Goal: Task Accomplishment & Management: Manage account settings

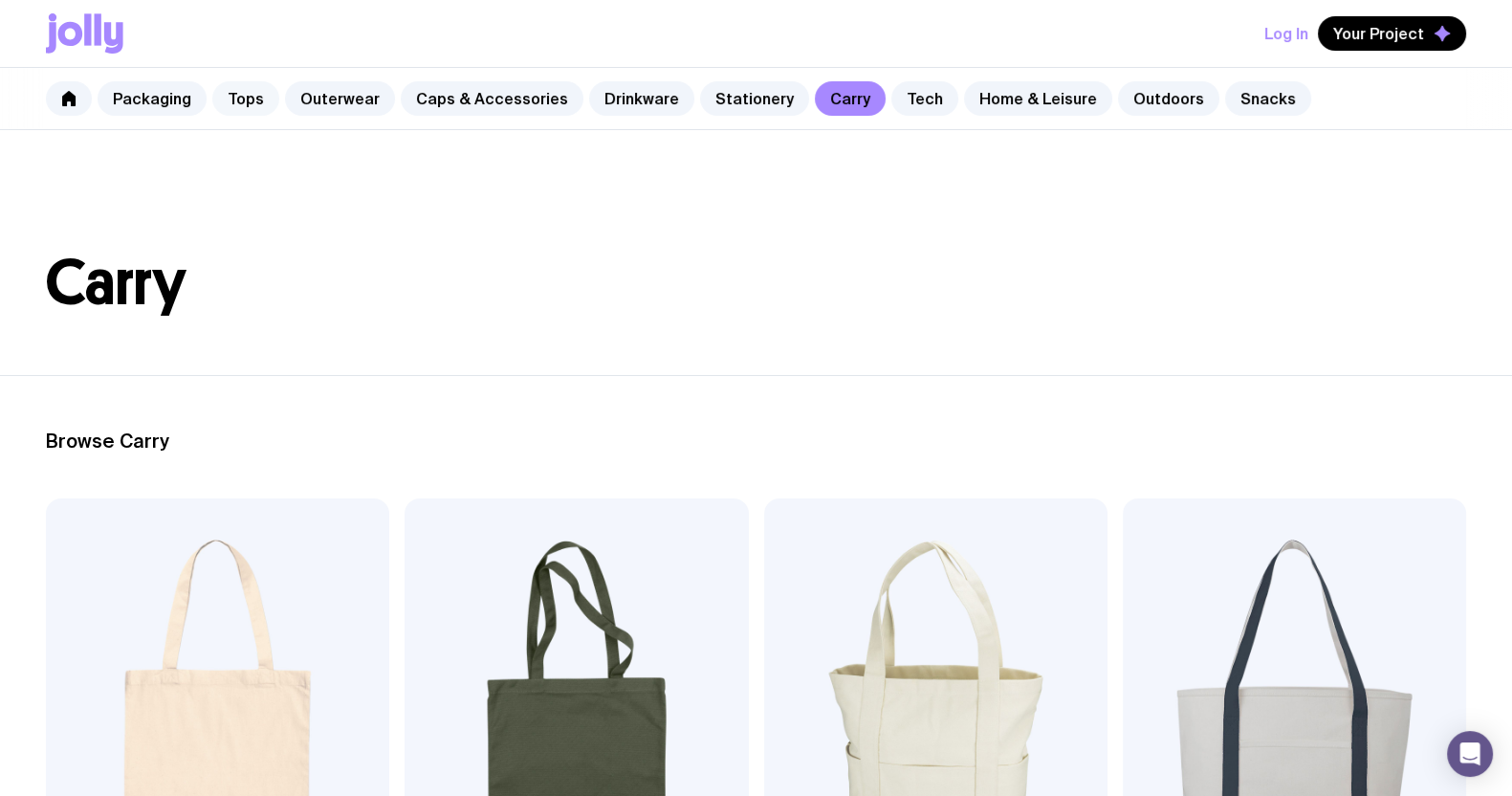
click at [244, 97] on link "Tops" at bounding box center [246, 98] width 67 height 34
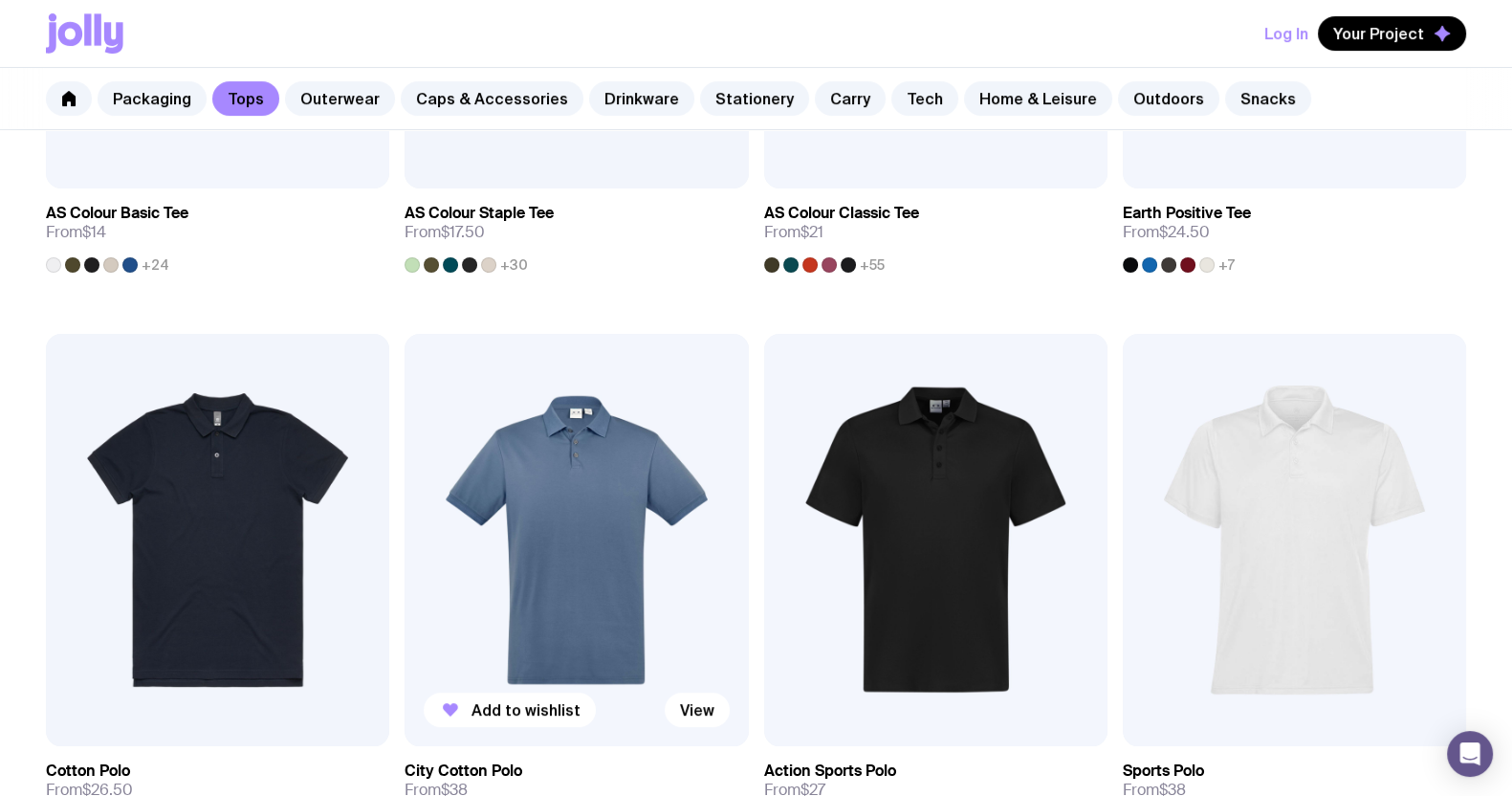
scroll to position [836, 0]
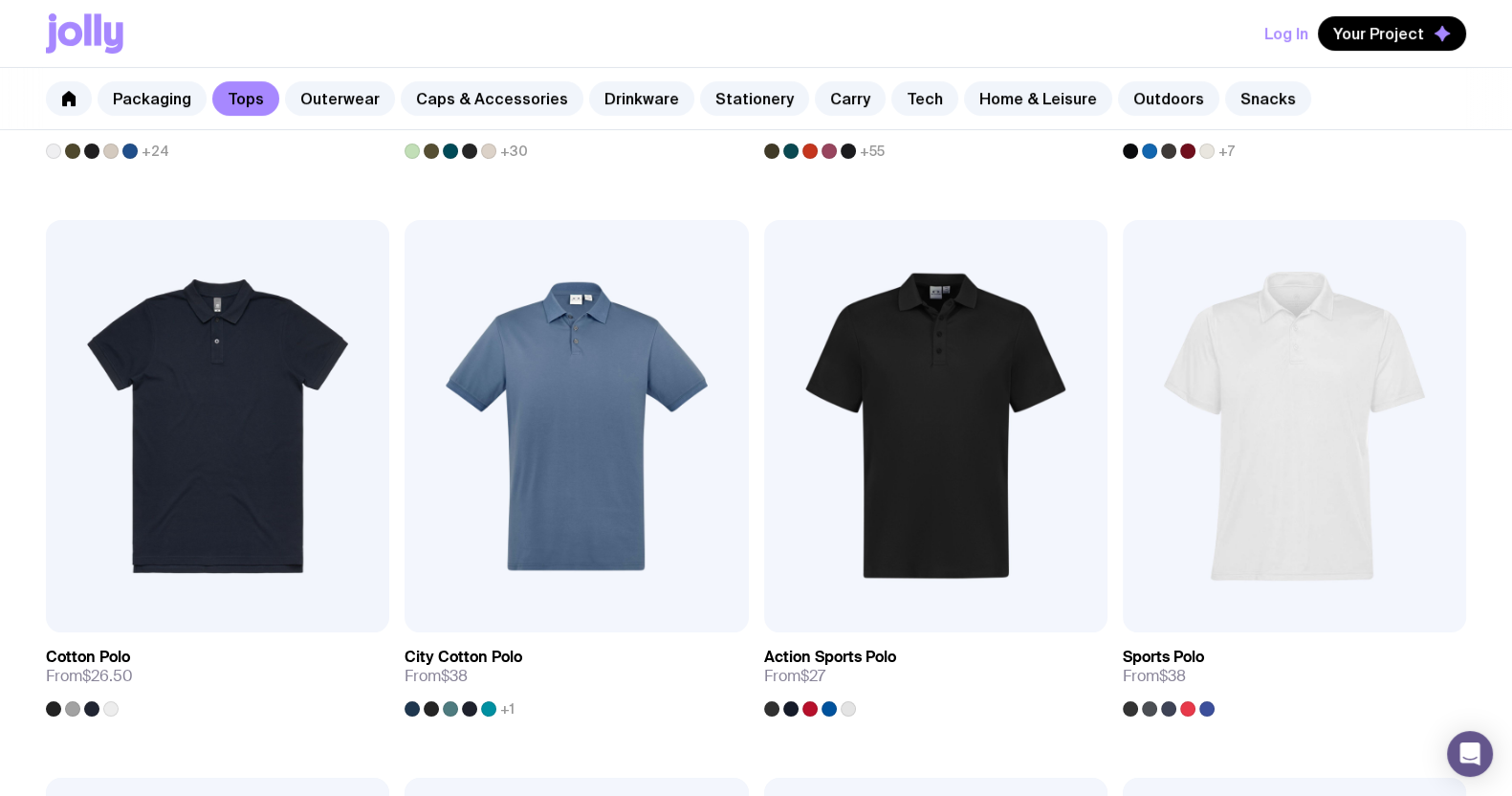
drag, startPoint x: 678, startPoint y: 6, endPoint x: 611, endPoint y: -32, distance: 77.0
click at [589, 99] on link "Drinkware" at bounding box center [642, 98] width 105 height 34
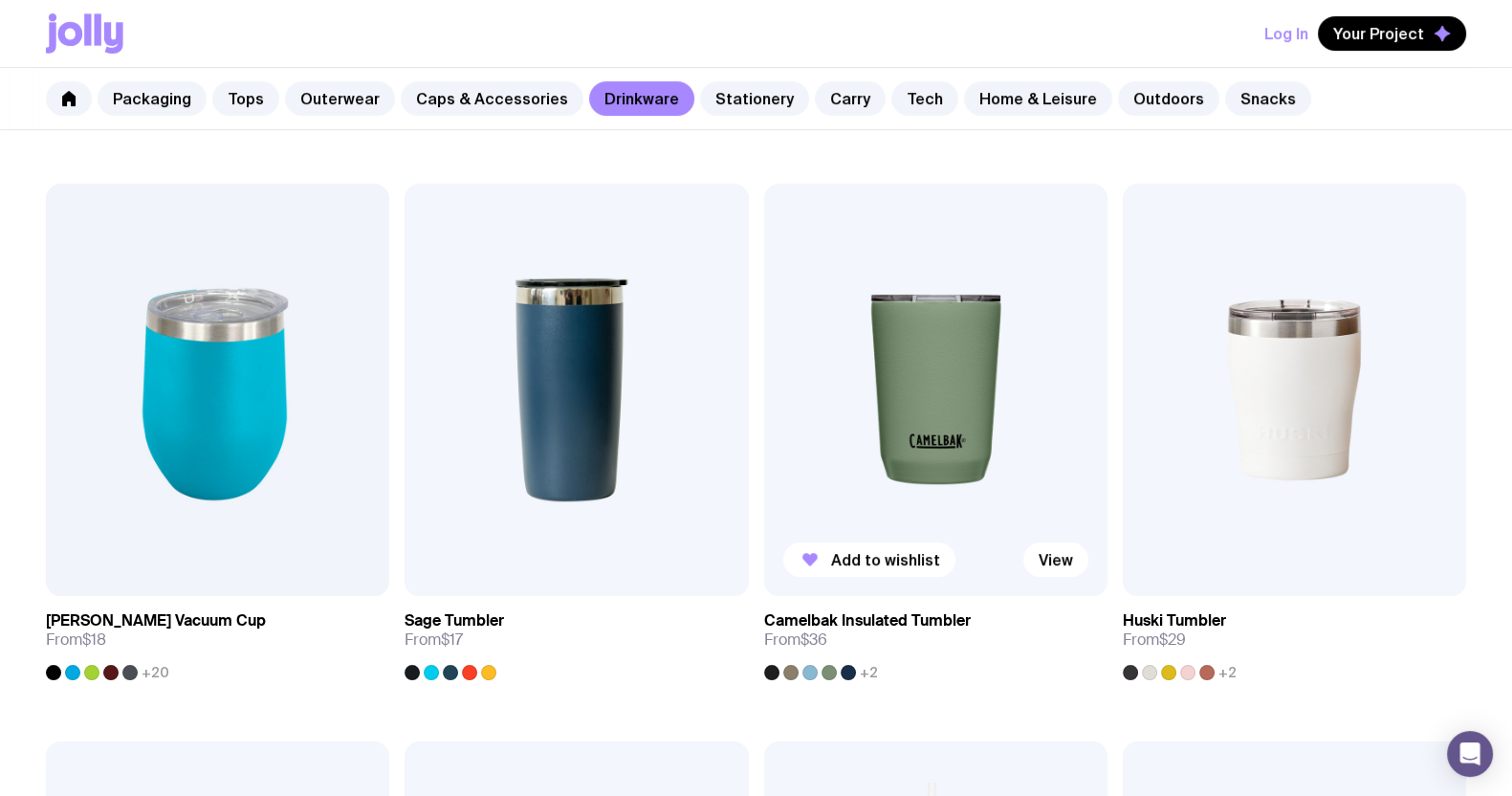
scroll to position [836, 0]
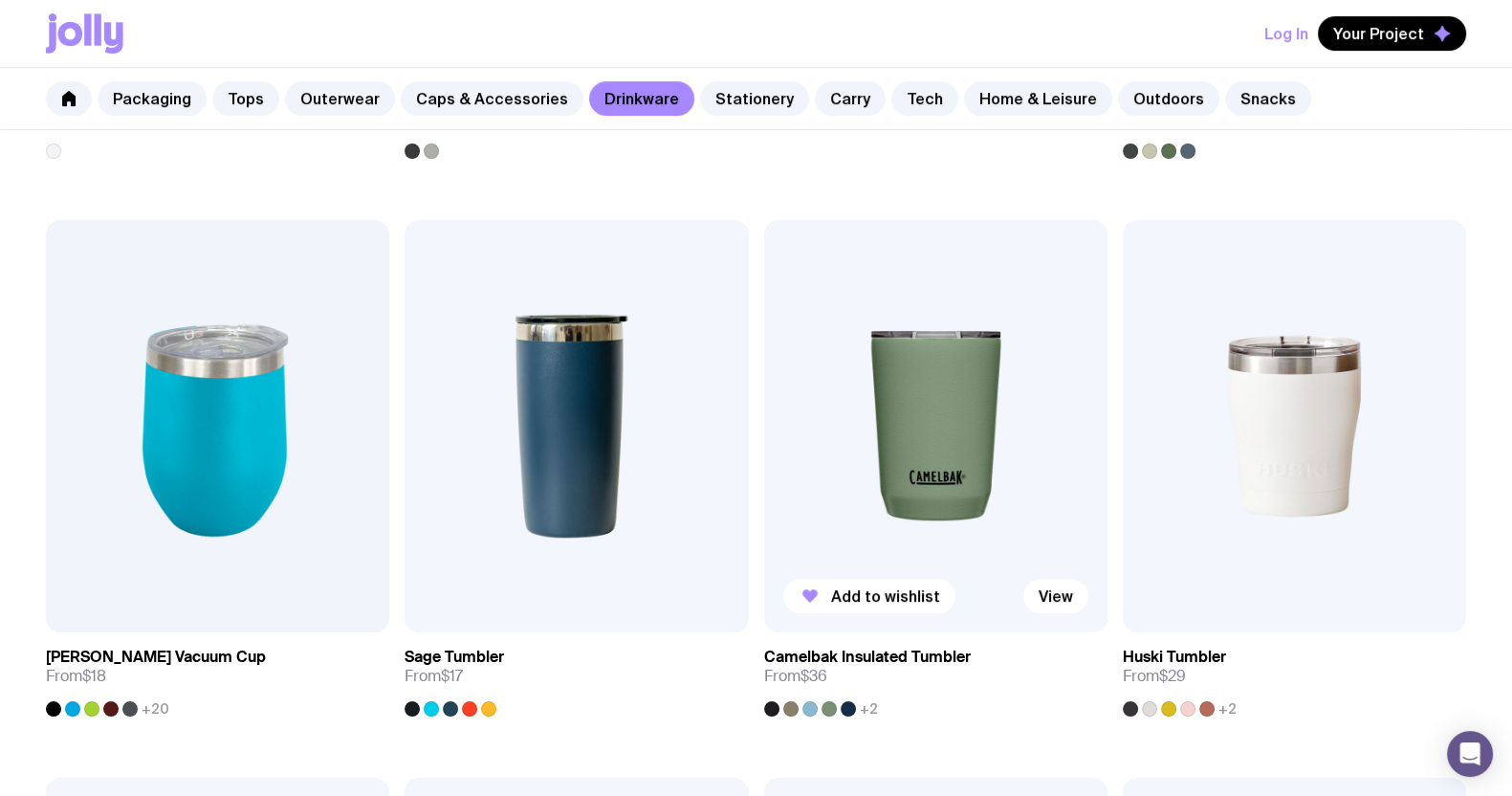
click at [904, 410] on img at bounding box center [936, 426] width 344 height 413
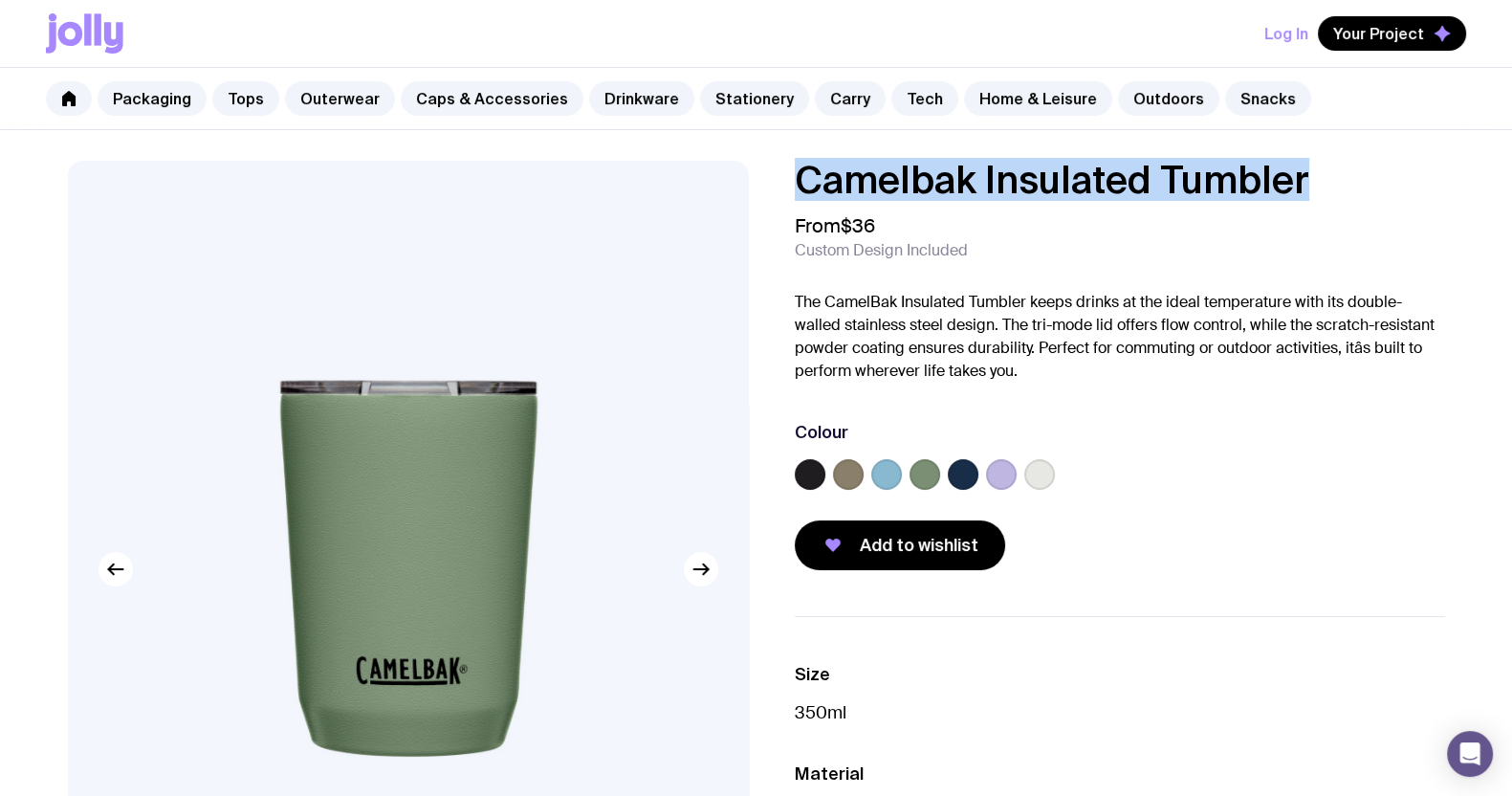
drag, startPoint x: 1335, startPoint y: 184, endPoint x: 789, endPoint y: 176, distance: 546.1
click at [789, 176] on div "Camelbak Insulated Tumbler From $36 Custom Design Included The CamelBak Insulat…" at bounding box center [1104, 365] width 681 height 410
copy h1 "Camelbak Insulated Tumbler"
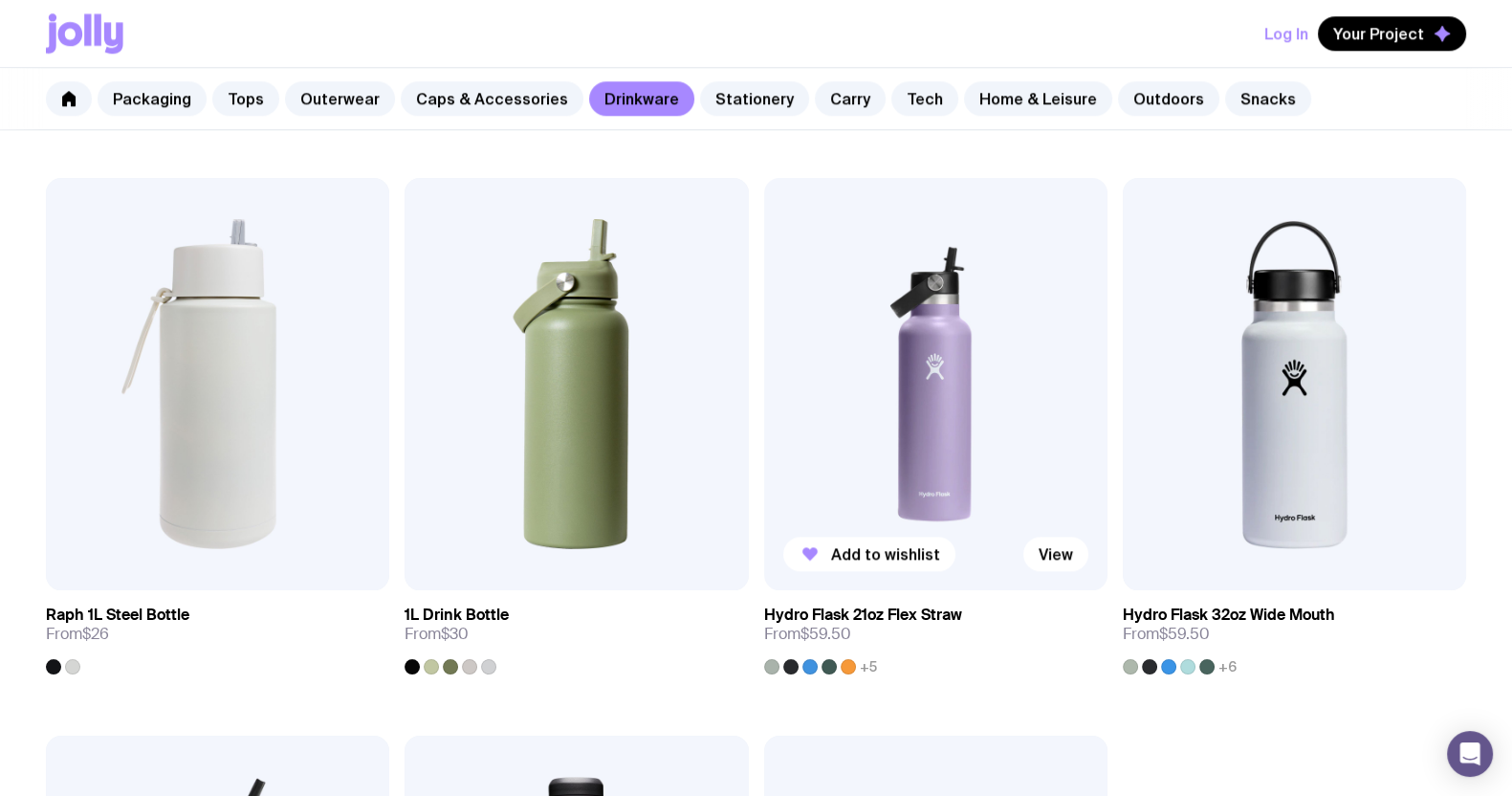
scroll to position [2510, 0]
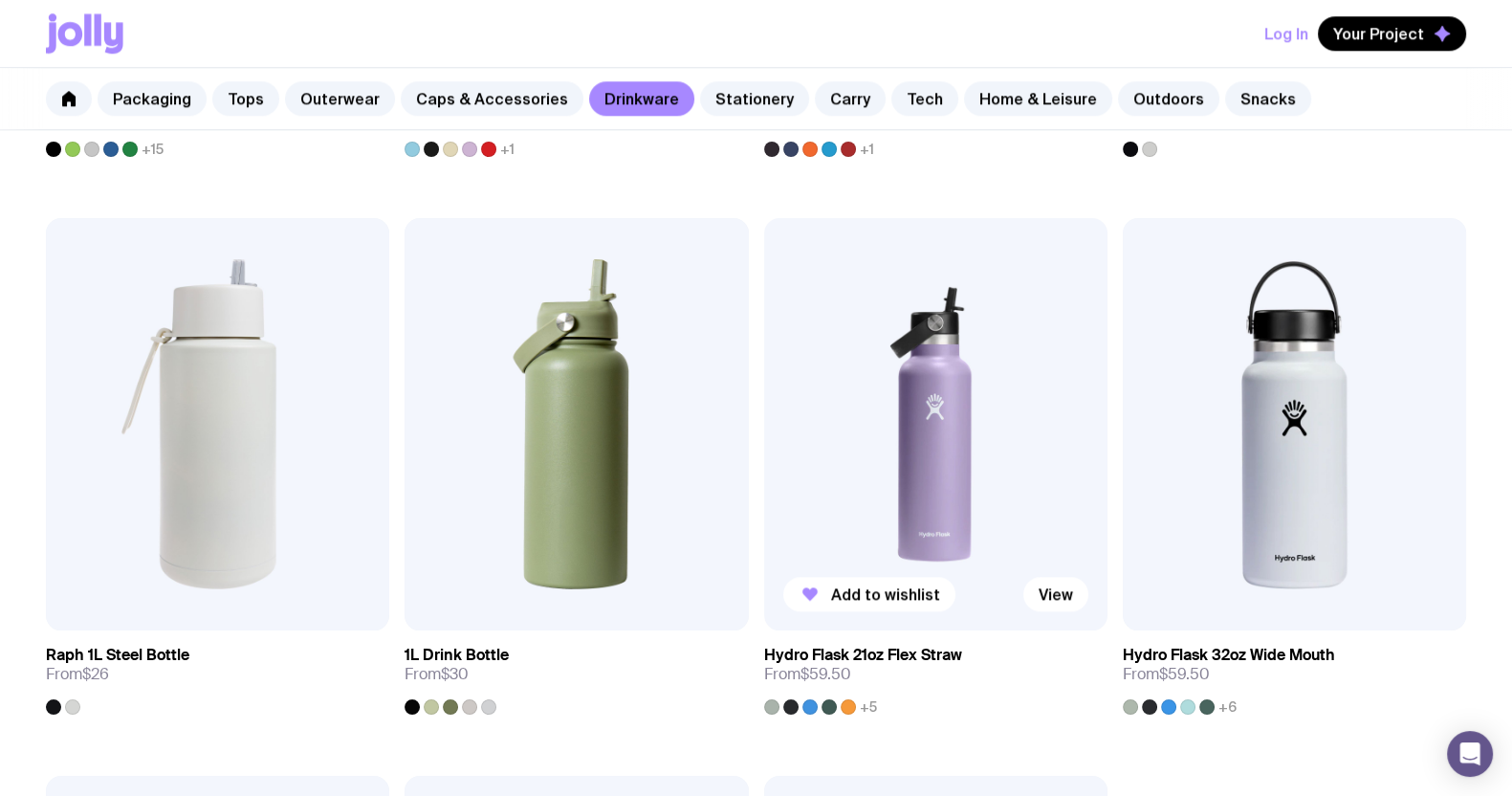
click at [926, 349] on img at bounding box center [936, 424] width 344 height 413
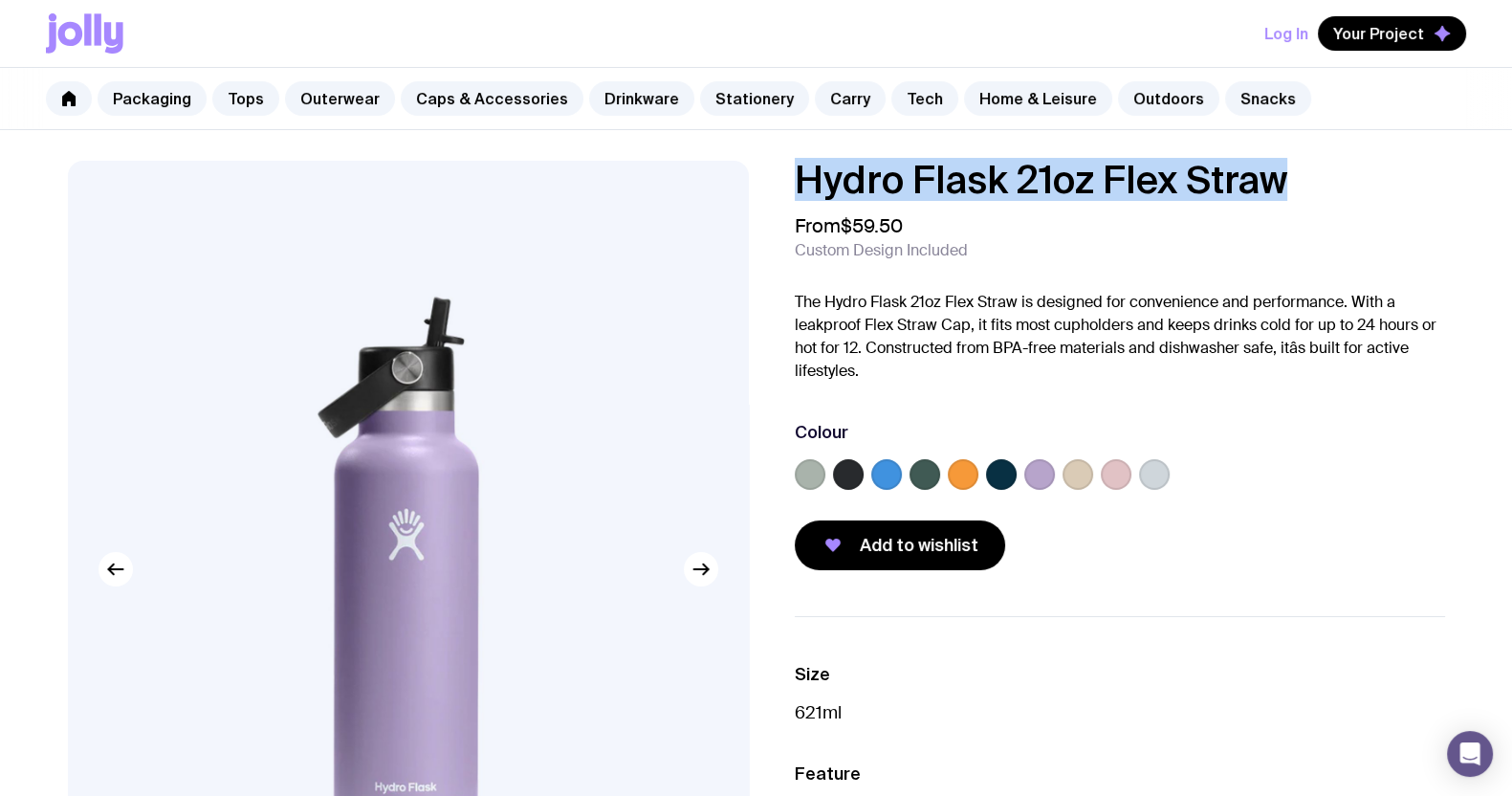
drag, startPoint x: 1121, startPoint y: 164, endPoint x: 812, endPoint y: 157, distance: 309.1
copy h1 "Hydro Flask 21oz Flex Straw"
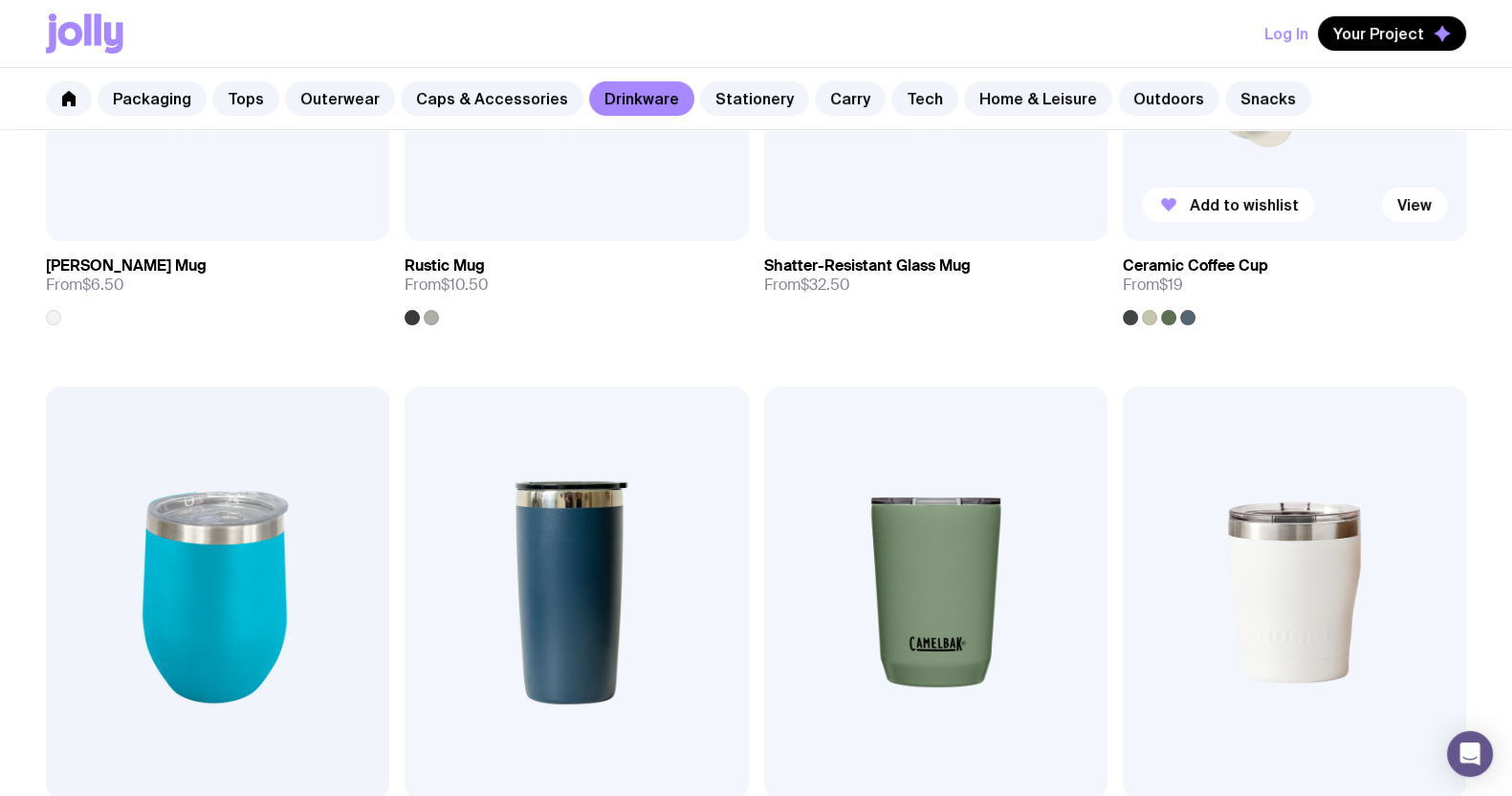
scroll to position [429, 0]
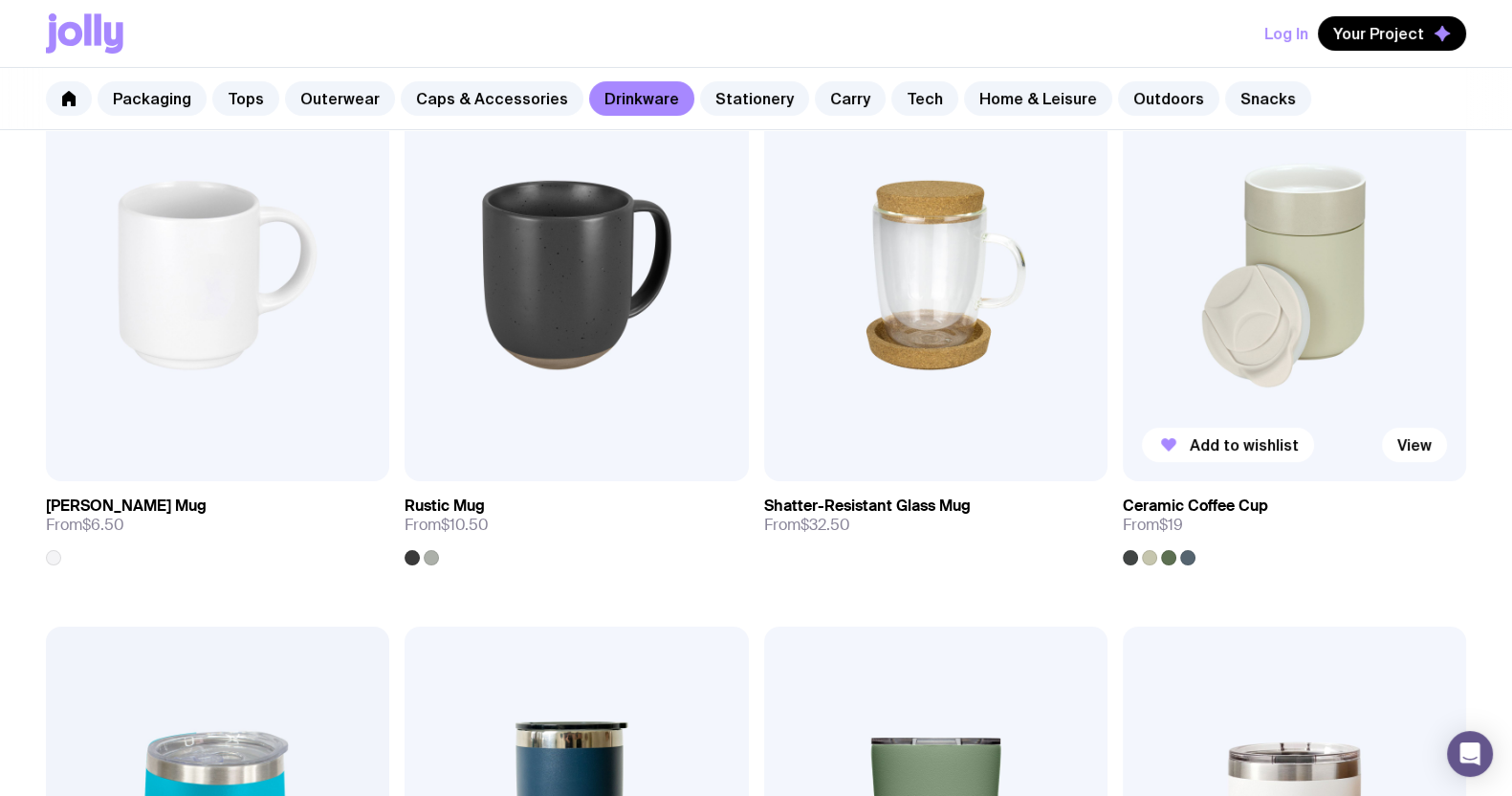
click at [1304, 280] on img at bounding box center [1295, 275] width 344 height 413
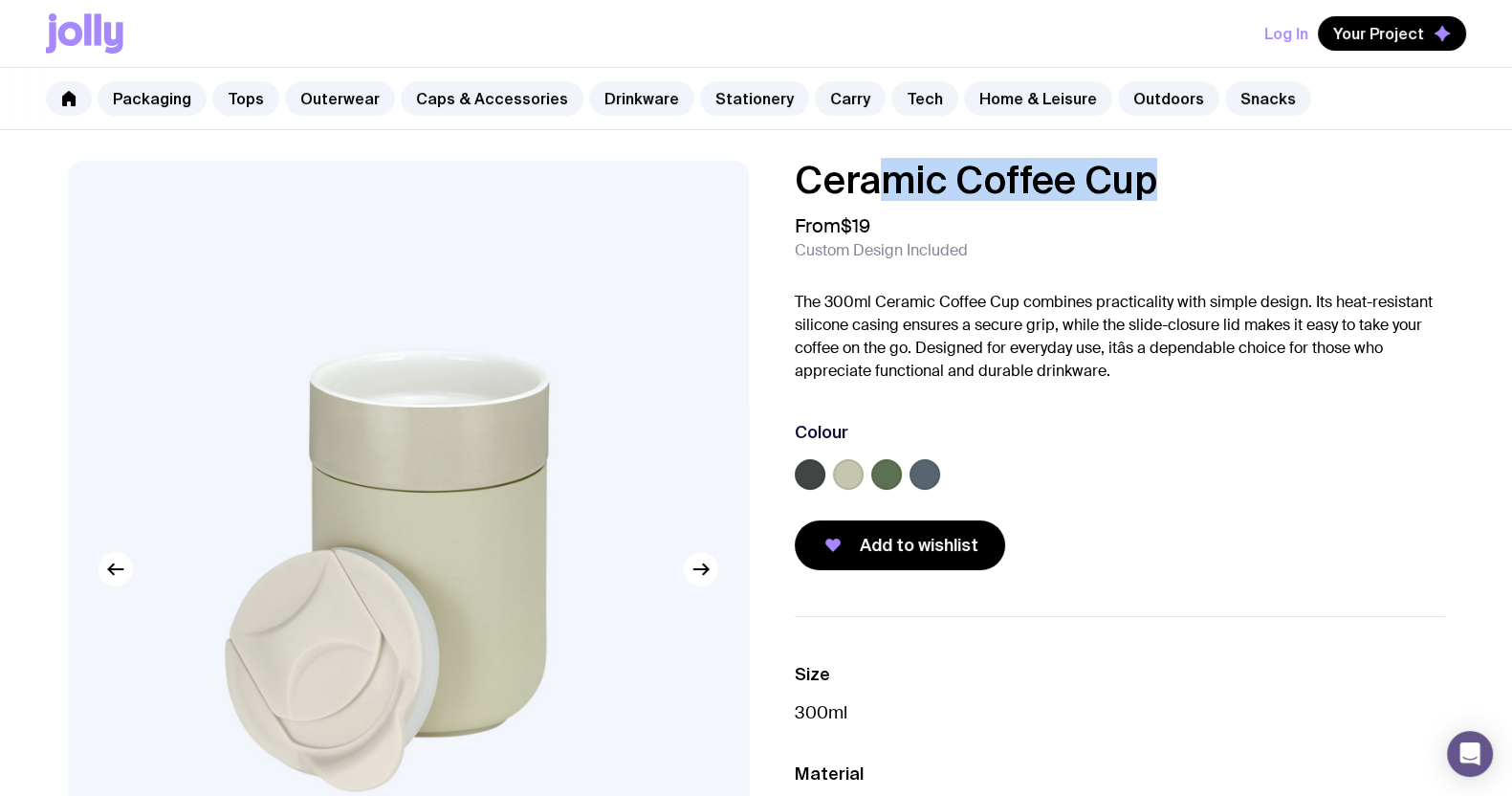
drag, startPoint x: 1180, startPoint y: 175, endPoint x: 890, endPoint y: 160, distance: 290.4
click at [890, 160] on h1 "Ceramic Coffee Cup" at bounding box center [1121, 179] width 651 height 38
click at [1291, 169] on h1 "Ceramic Coffee Cup" at bounding box center [1121, 179] width 651 height 38
drag, startPoint x: 1221, startPoint y: 174, endPoint x: 771, endPoint y: 156, distance: 450.4
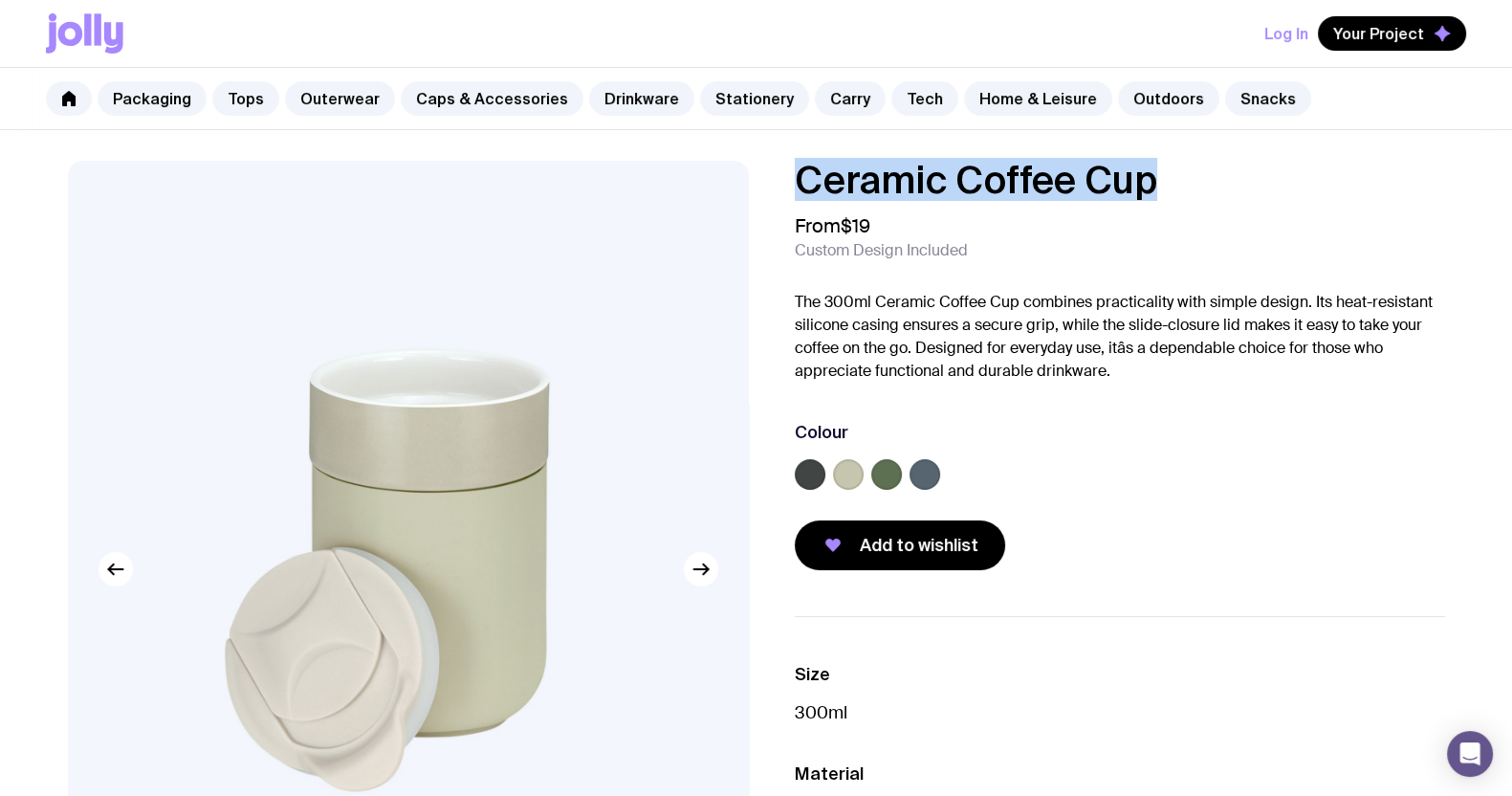
copy h1 "Ceramic Coffee Cup"
click at [562, 98] on link "Caps & Accessories" at bounding box center [492, 98] width 183 height 34
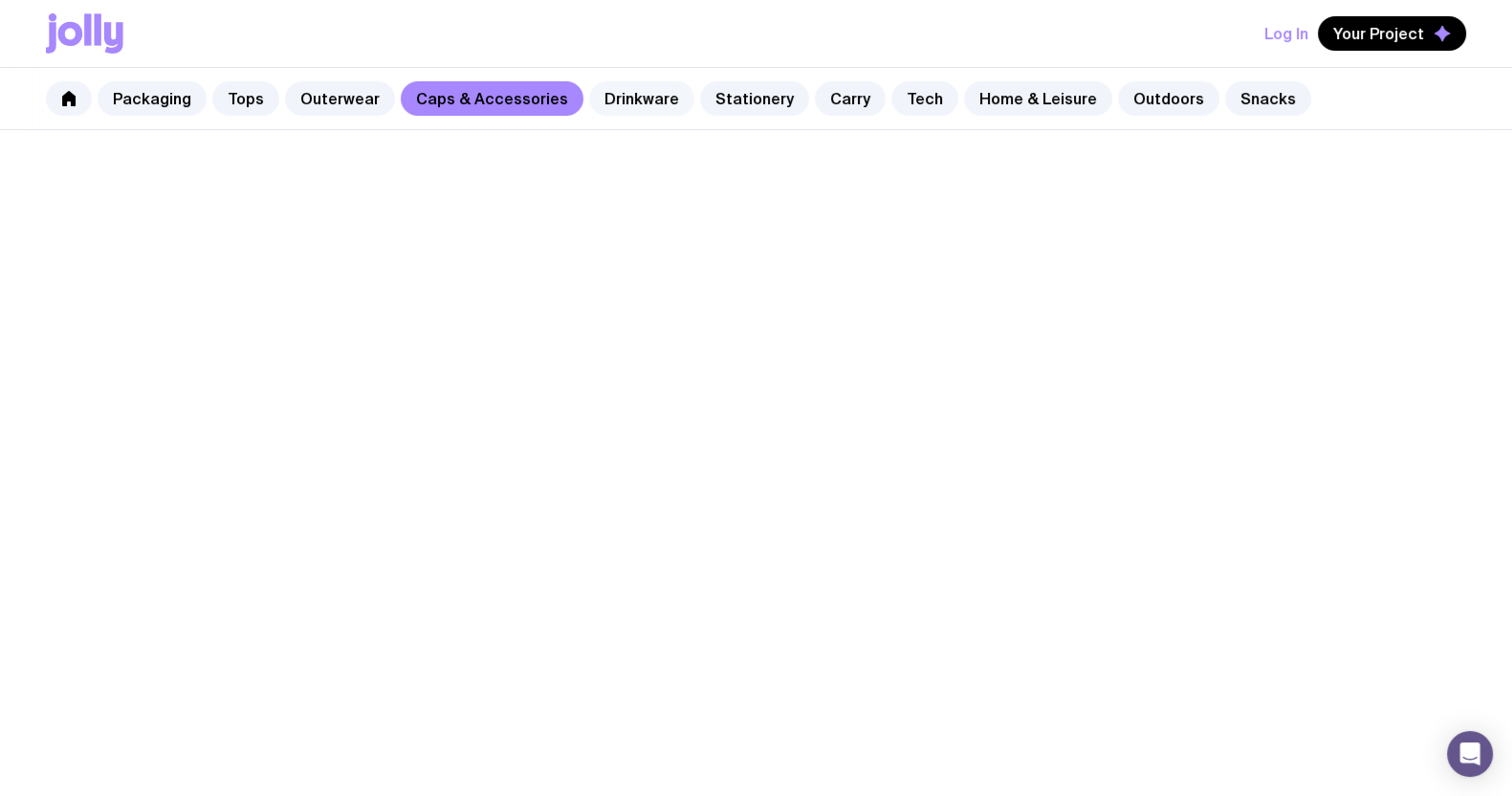
click at [596, 93] on link "Drinkware" at bounding box center [642, 98] width 105 height 34
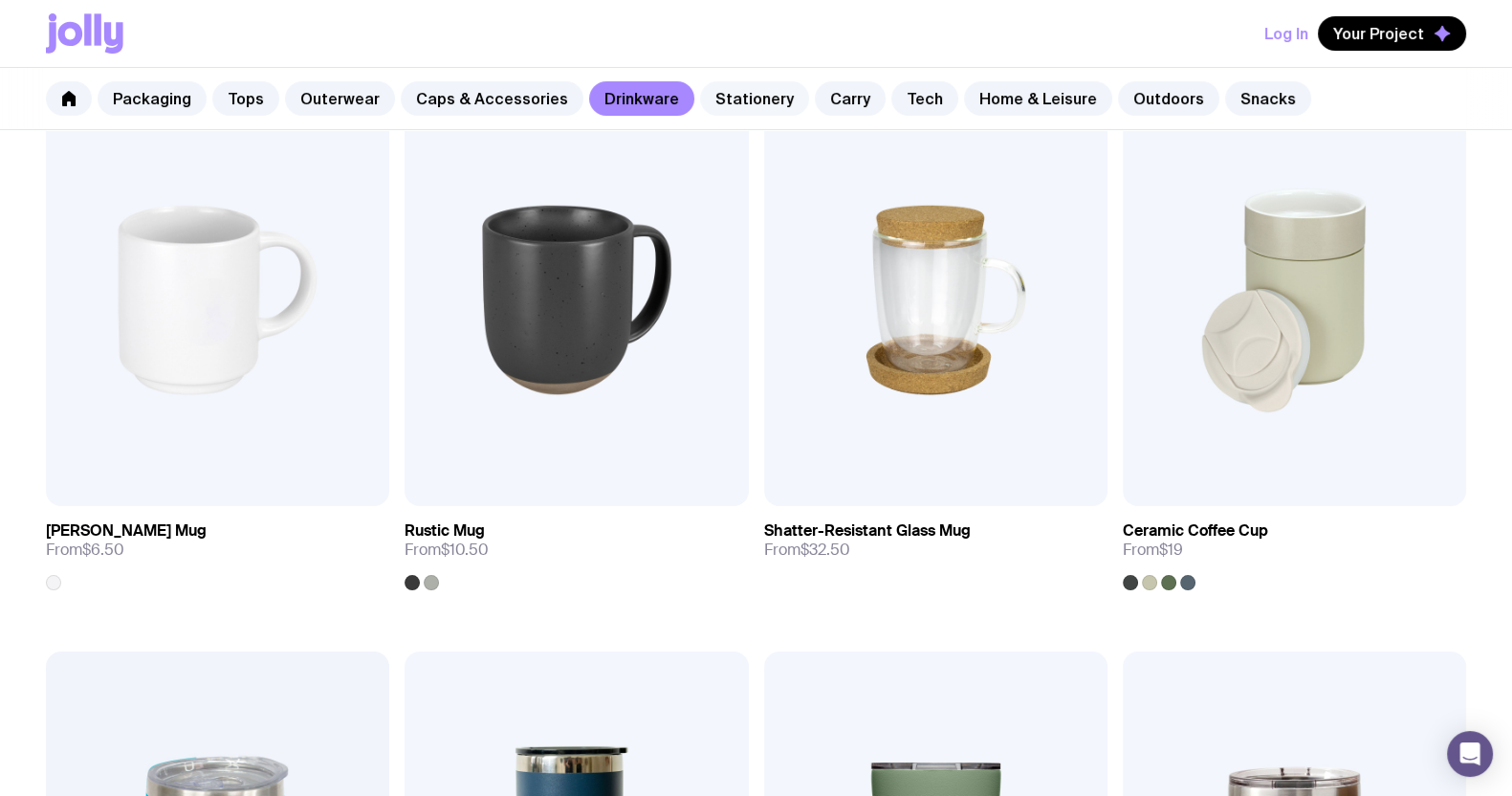
scroll to position [238, 0]
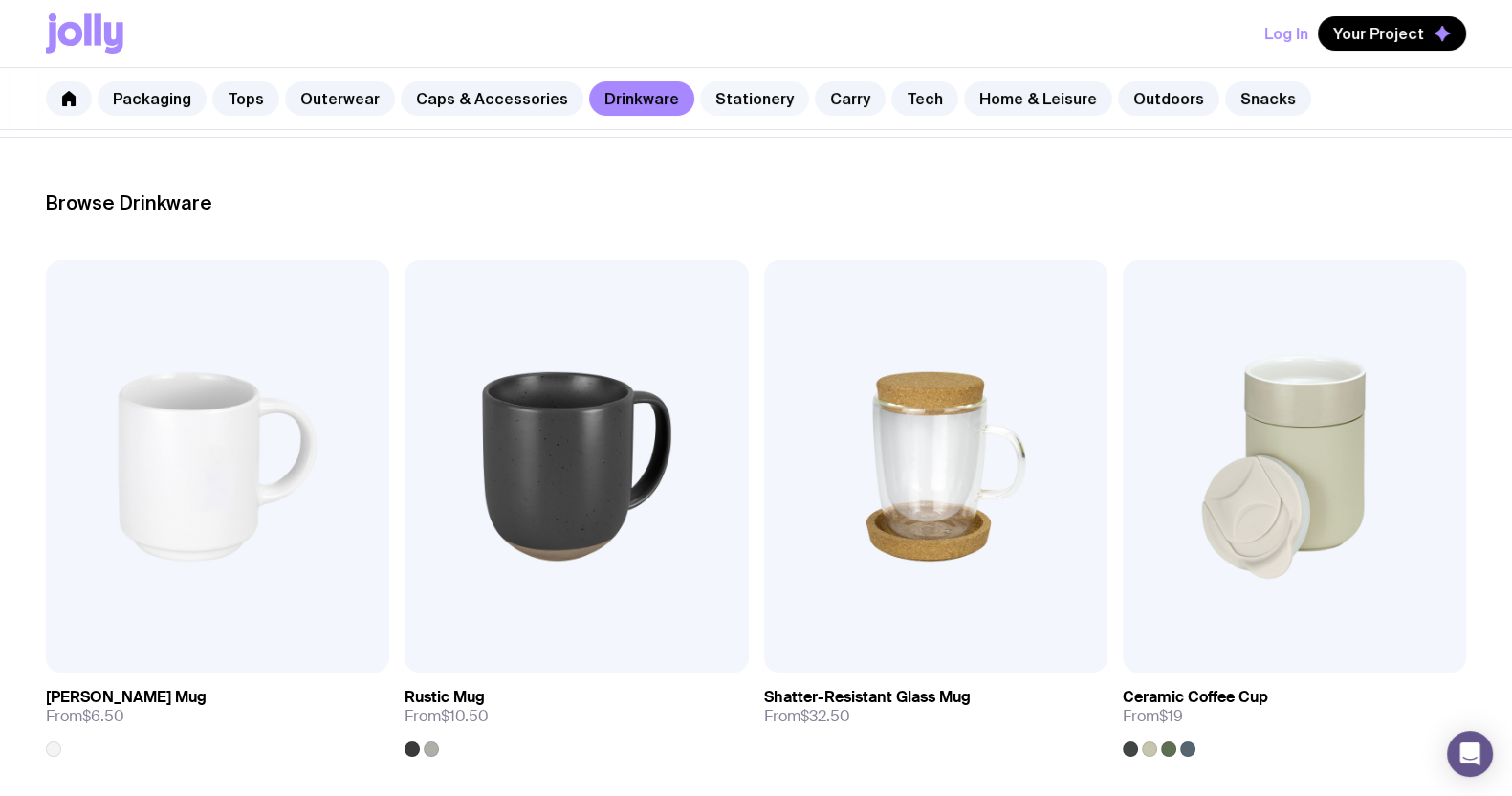
click at [722, 98] on link "Stationery" at bounding box center [755, 98] width 109 height 34
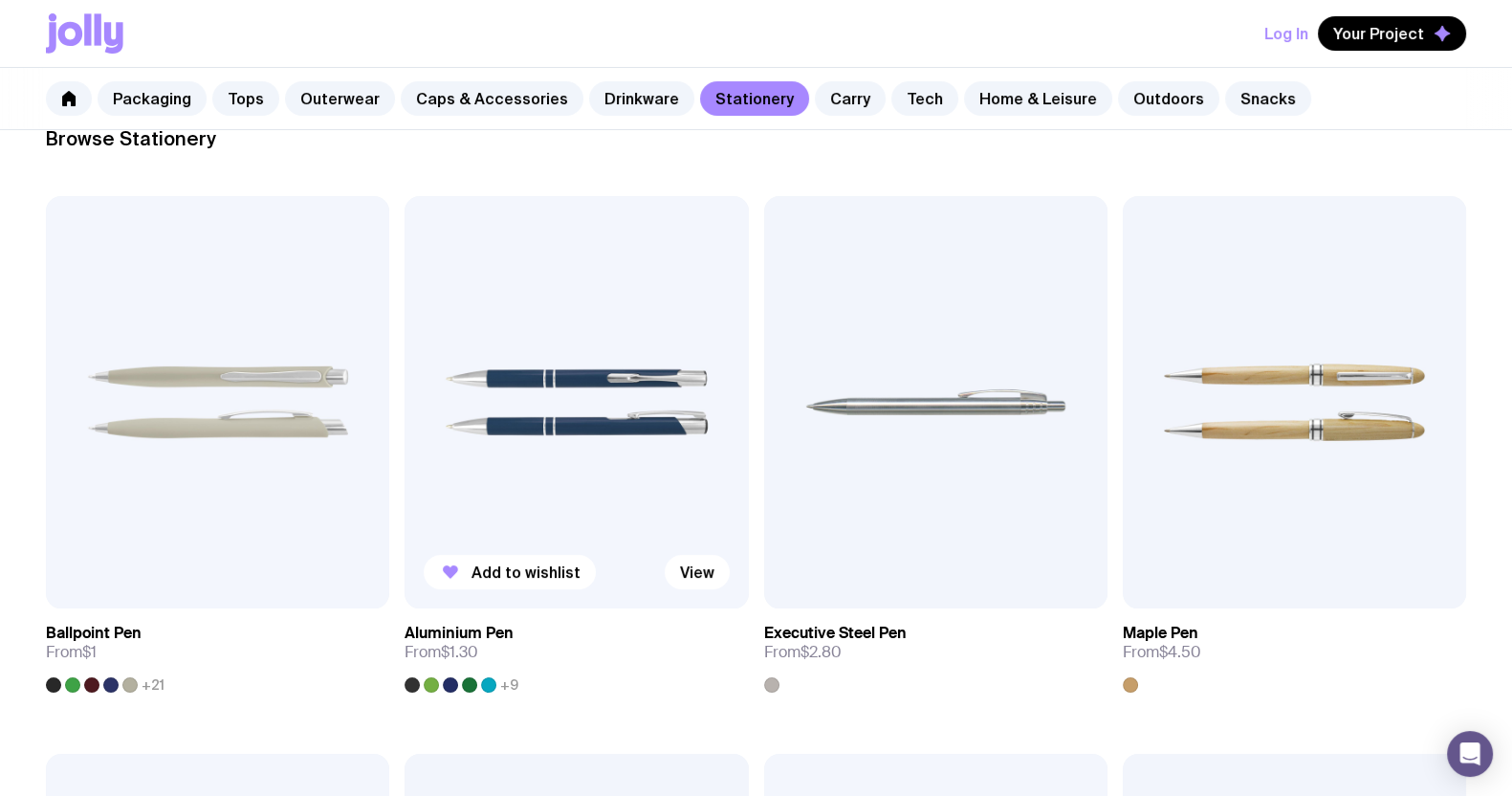
scroll to position [238, 0]
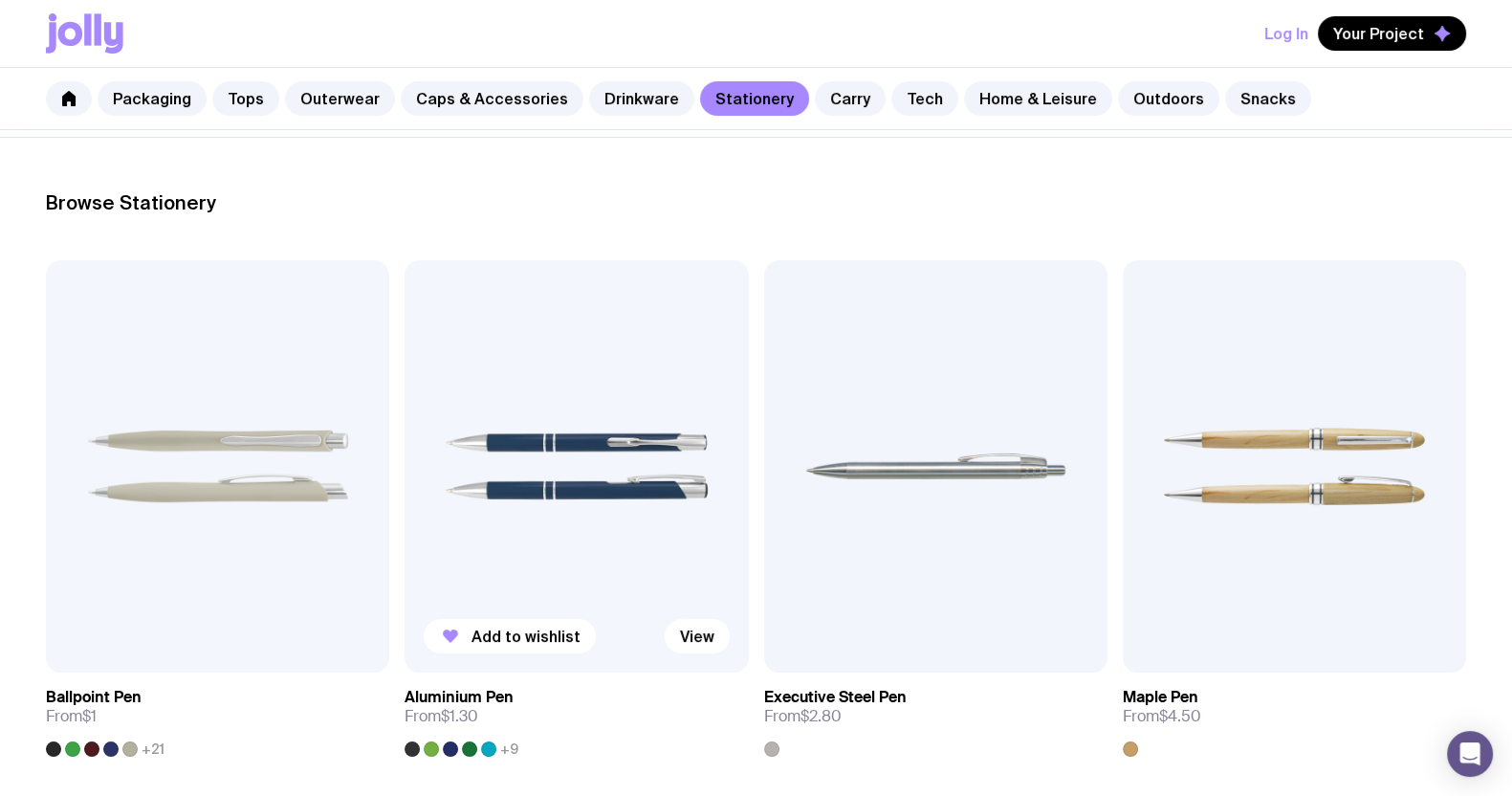
click at [591, 481] on img at bounding box center [577, 466] width 344 height 413
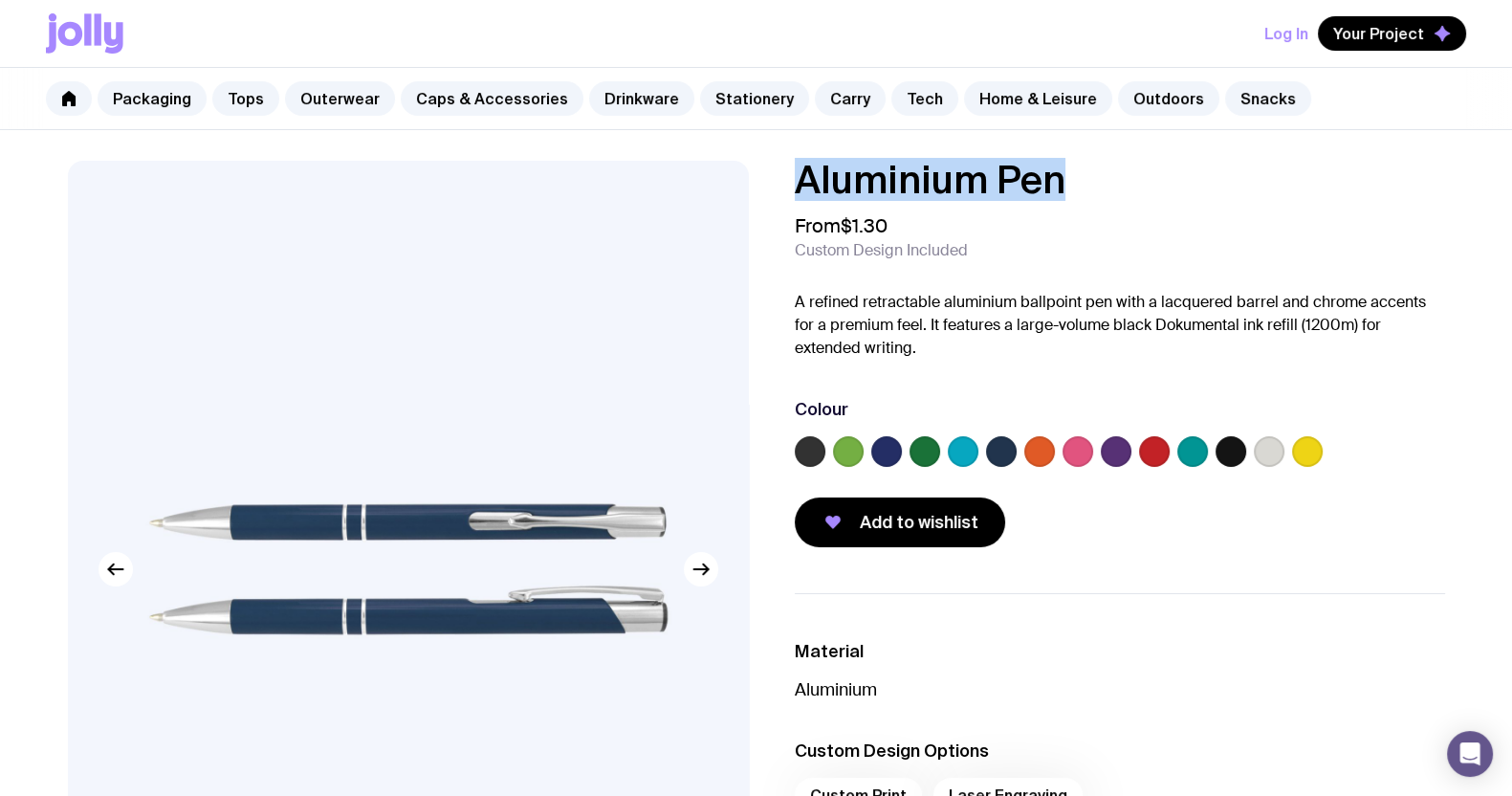
drag, startPoint x: 1058, startPoint y: 183, endPoint x: 774, endPoint y: 196, distance: 284.3
click at [774, 196] on div "Aluminium Pen From $1.30 Custom Design Included A refined retractable aluminium…" at bounding box center [1104, 353] width 681 height 386
copy h1 "Aluminium Pen"
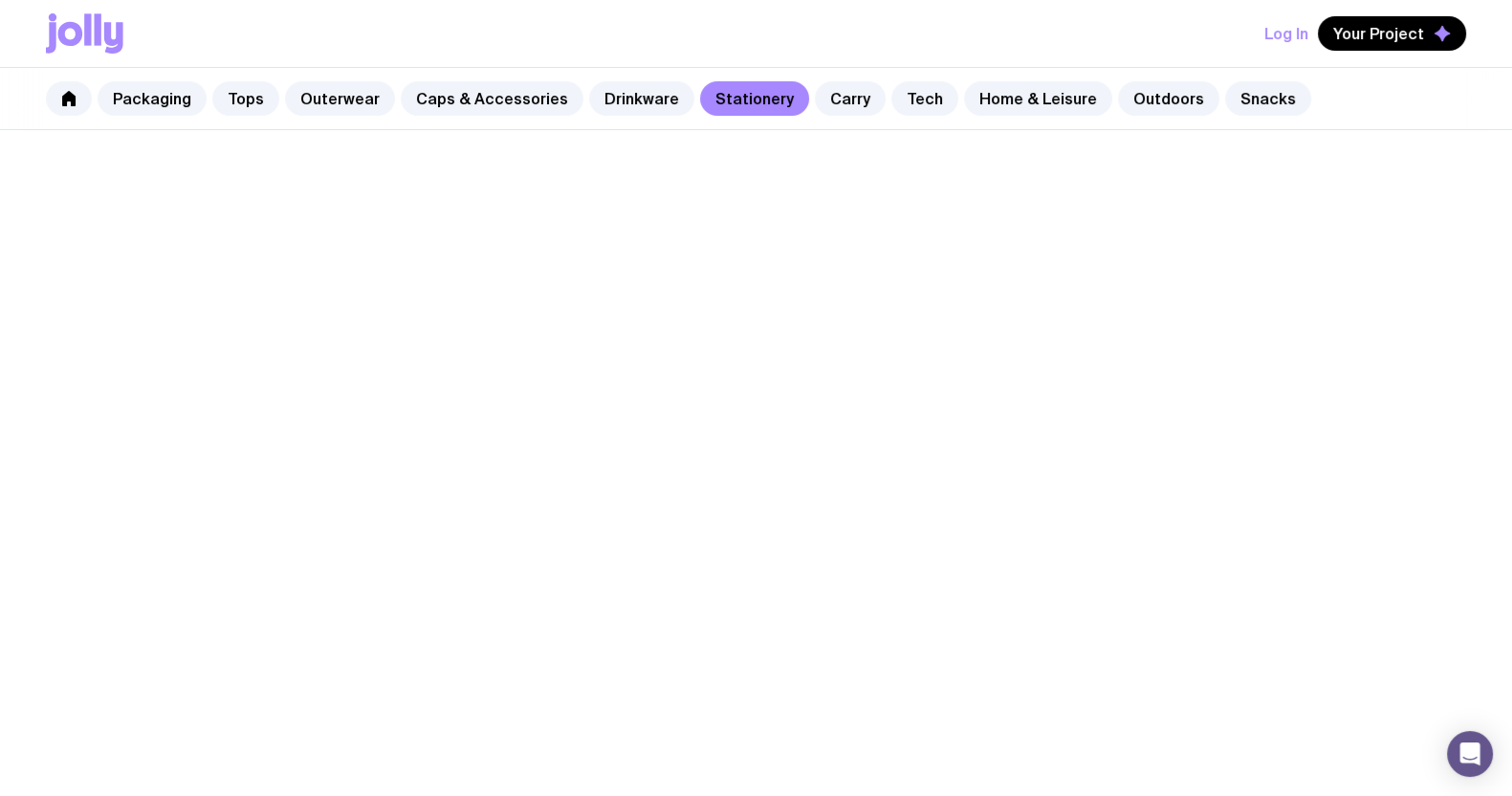
scroll to position [238, 0]
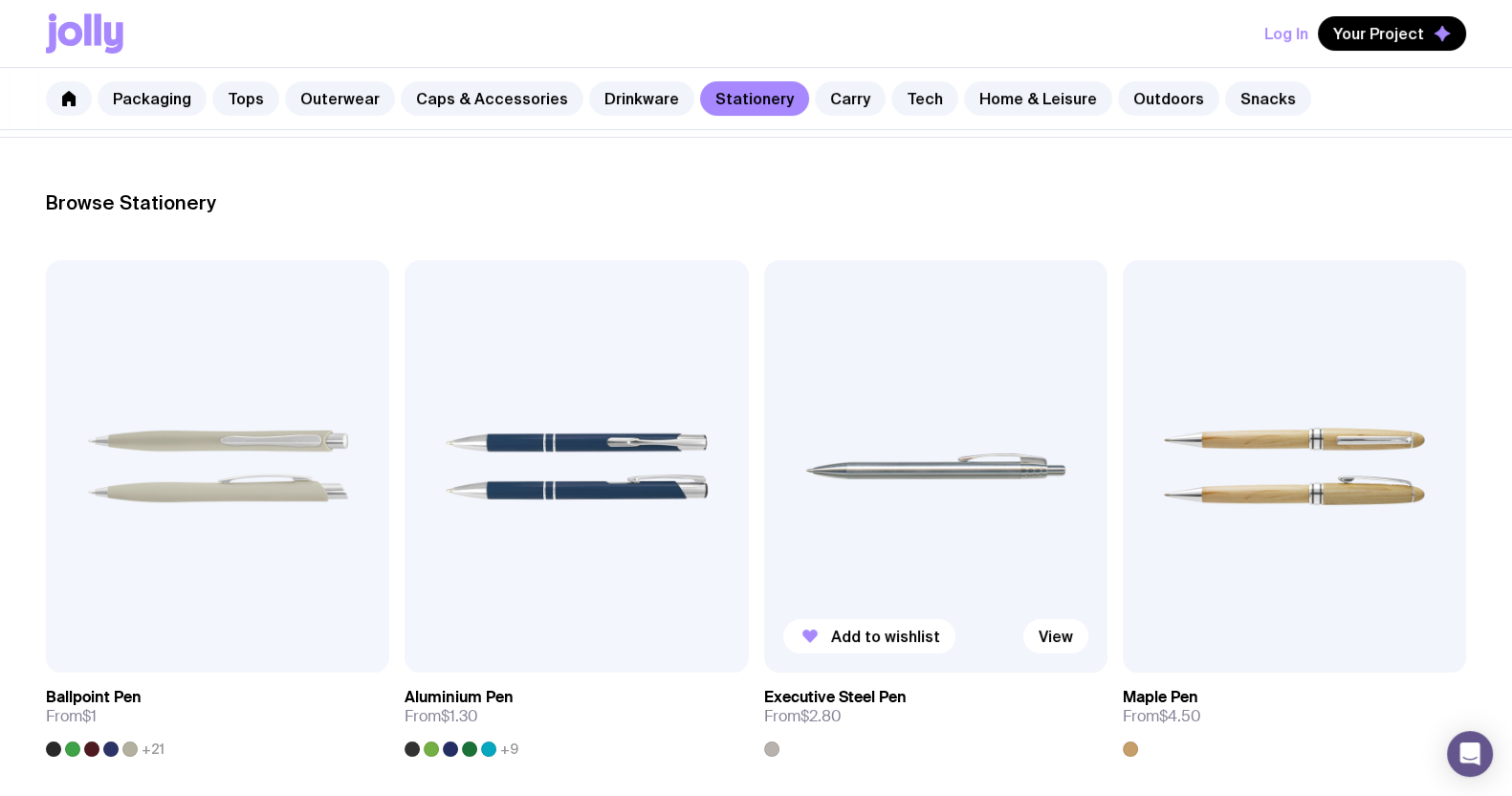
click at [994, 395] on img at bounding box center [936, 466] width 344 height 413
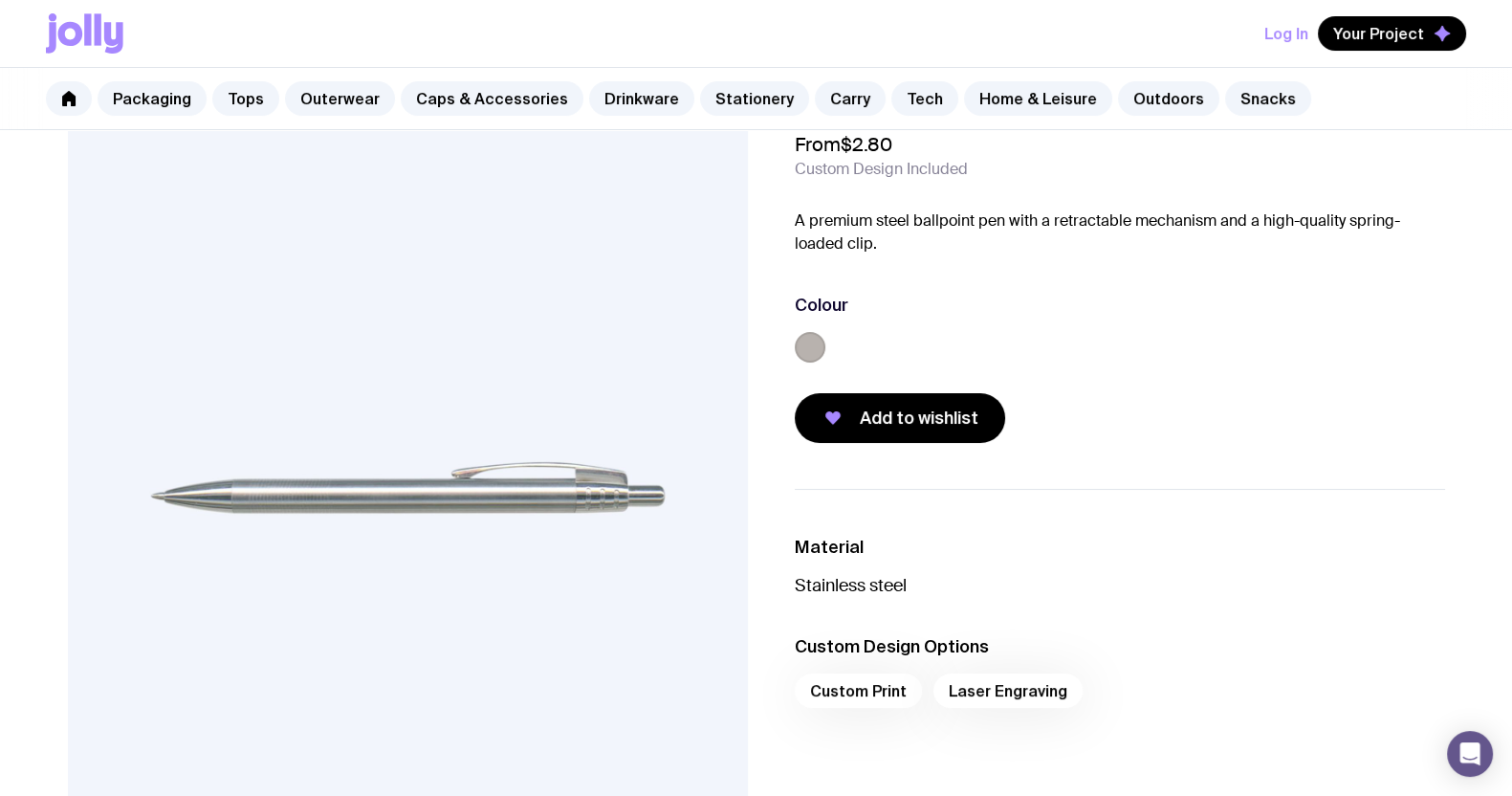
scroll to position [118, 0]
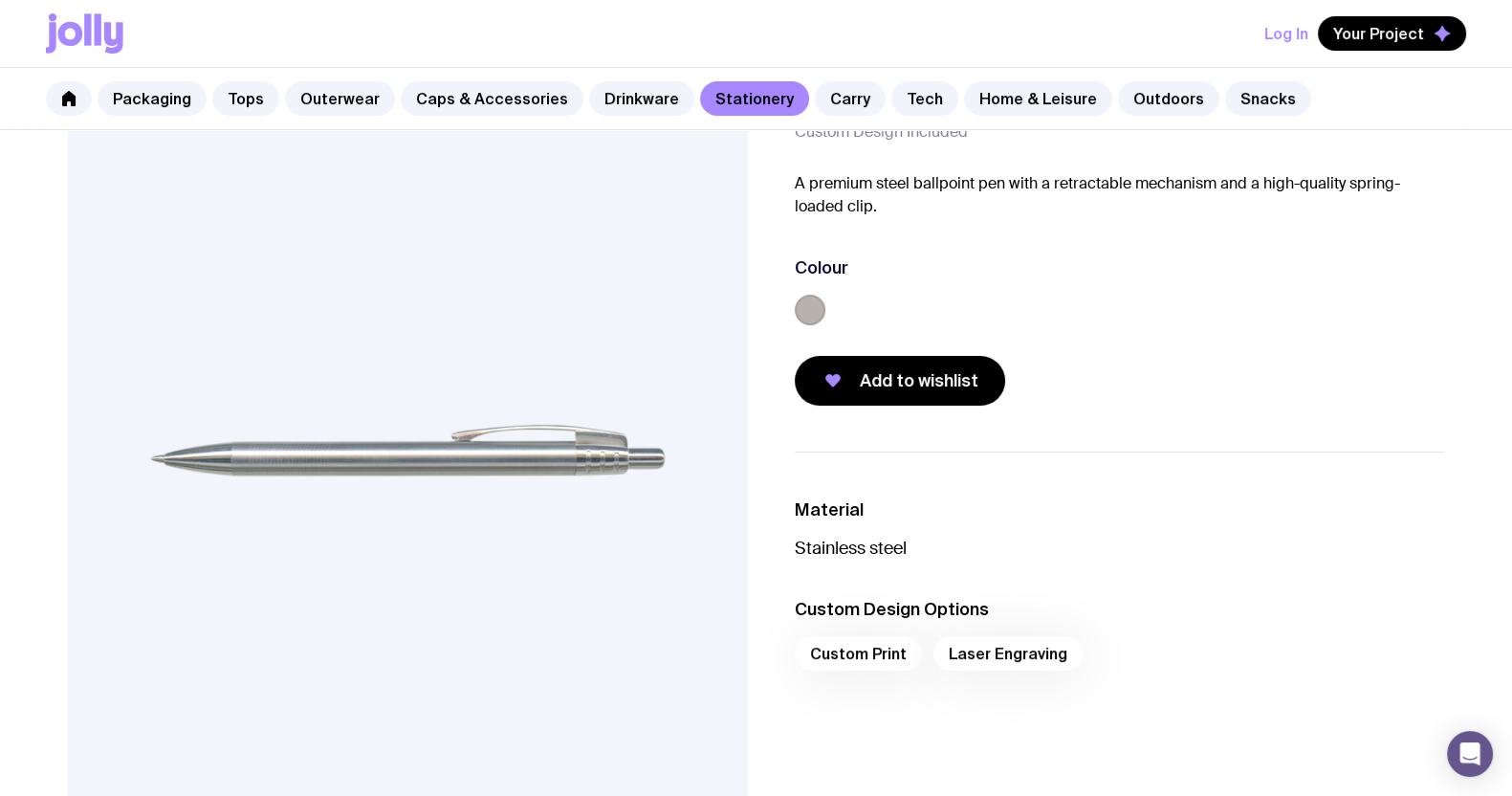
scroll to position [238, 0]
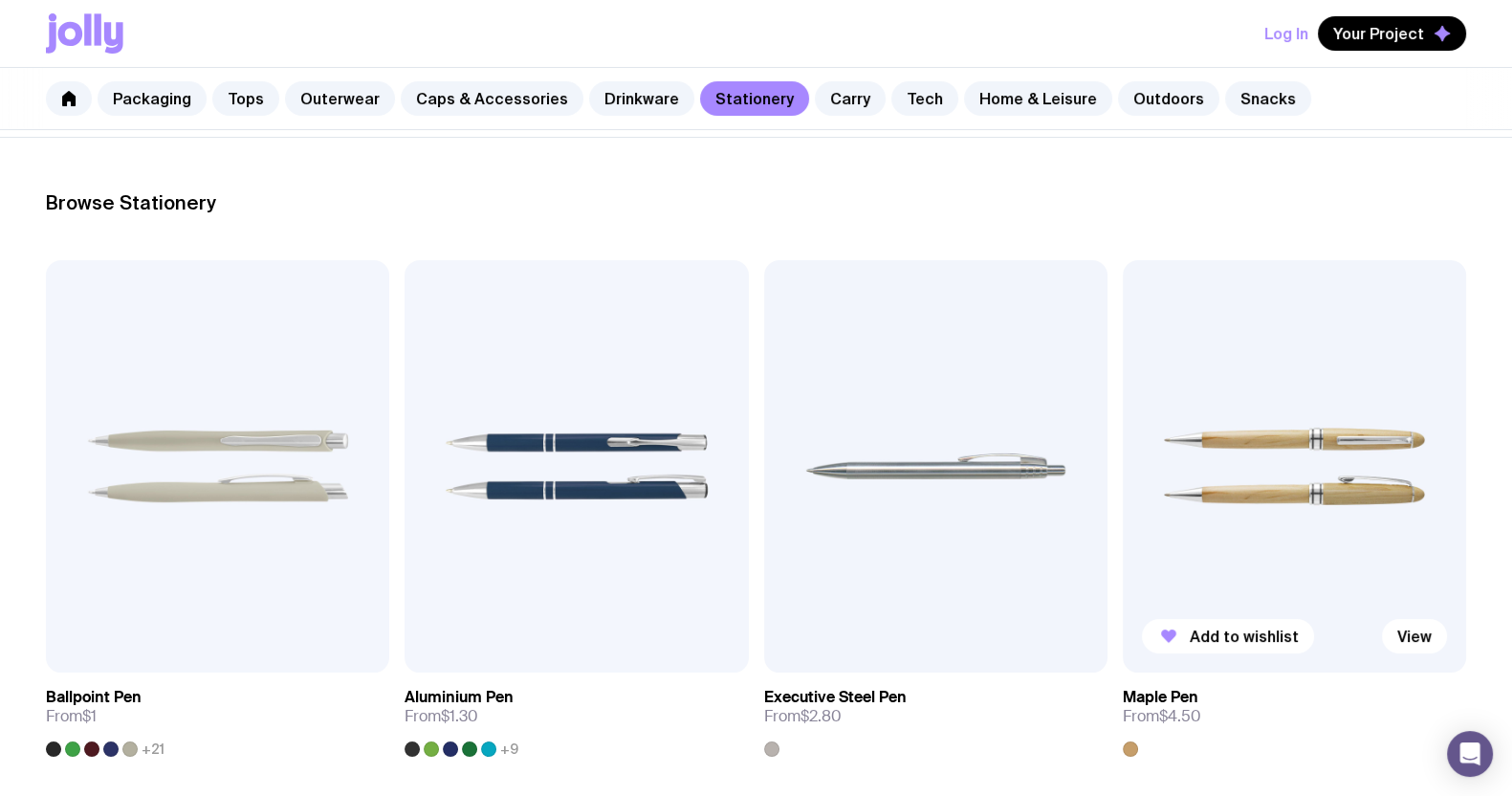
click at [1242, 509] on img at bounding box center [1295, 466] width 344 height 413
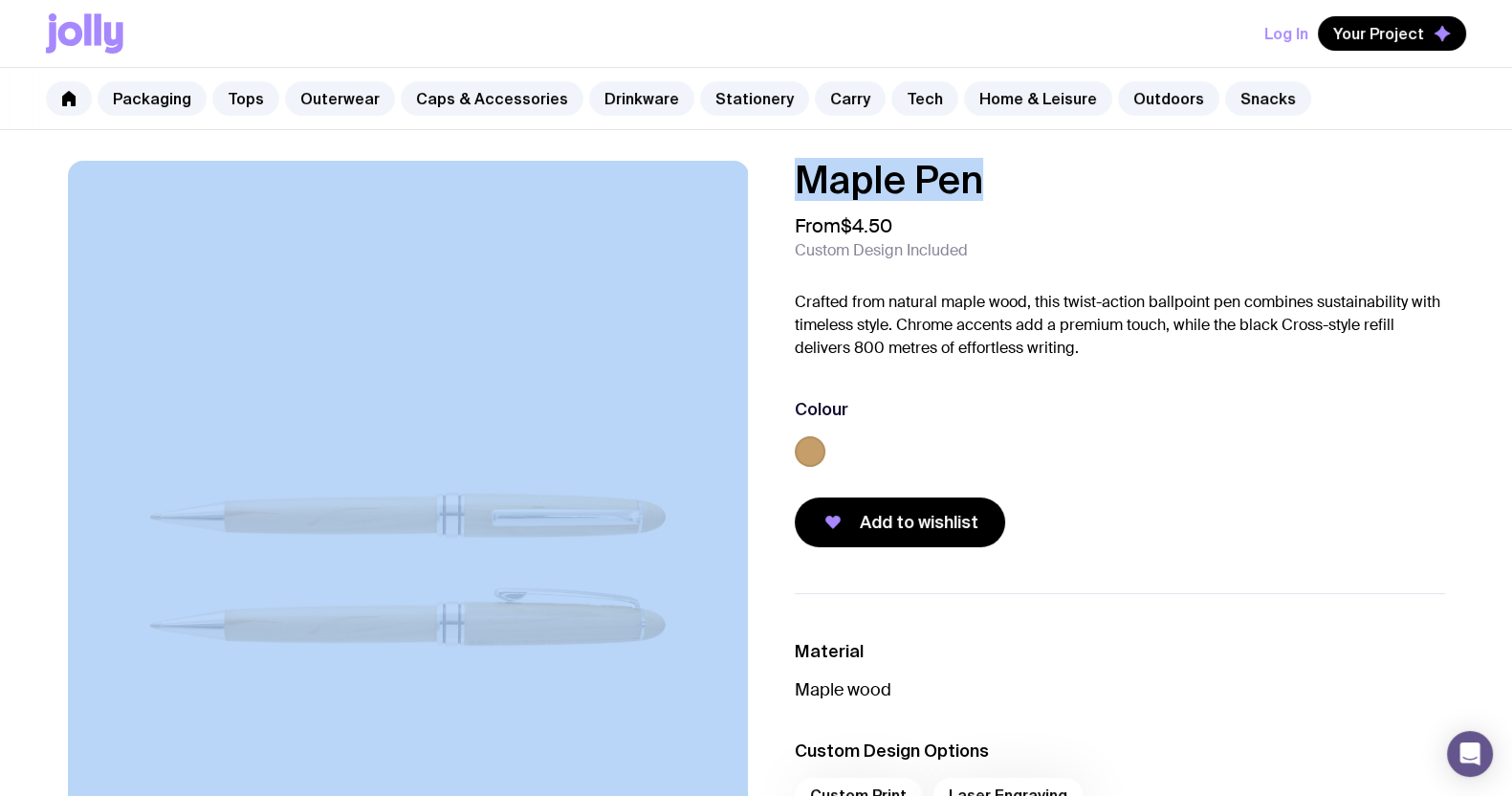
drag, startPoint x: 818, startPoint y: 179, endPoint x: 735, endPoint y: 184, distance: 83.2
click at [735, 184] on div "Maple Pen From $4.50 Custom Design Included Crafted from natural maple wood, th…" at bounding box center [756, 568] width 1469 height 816
copy div "Maple Pen"
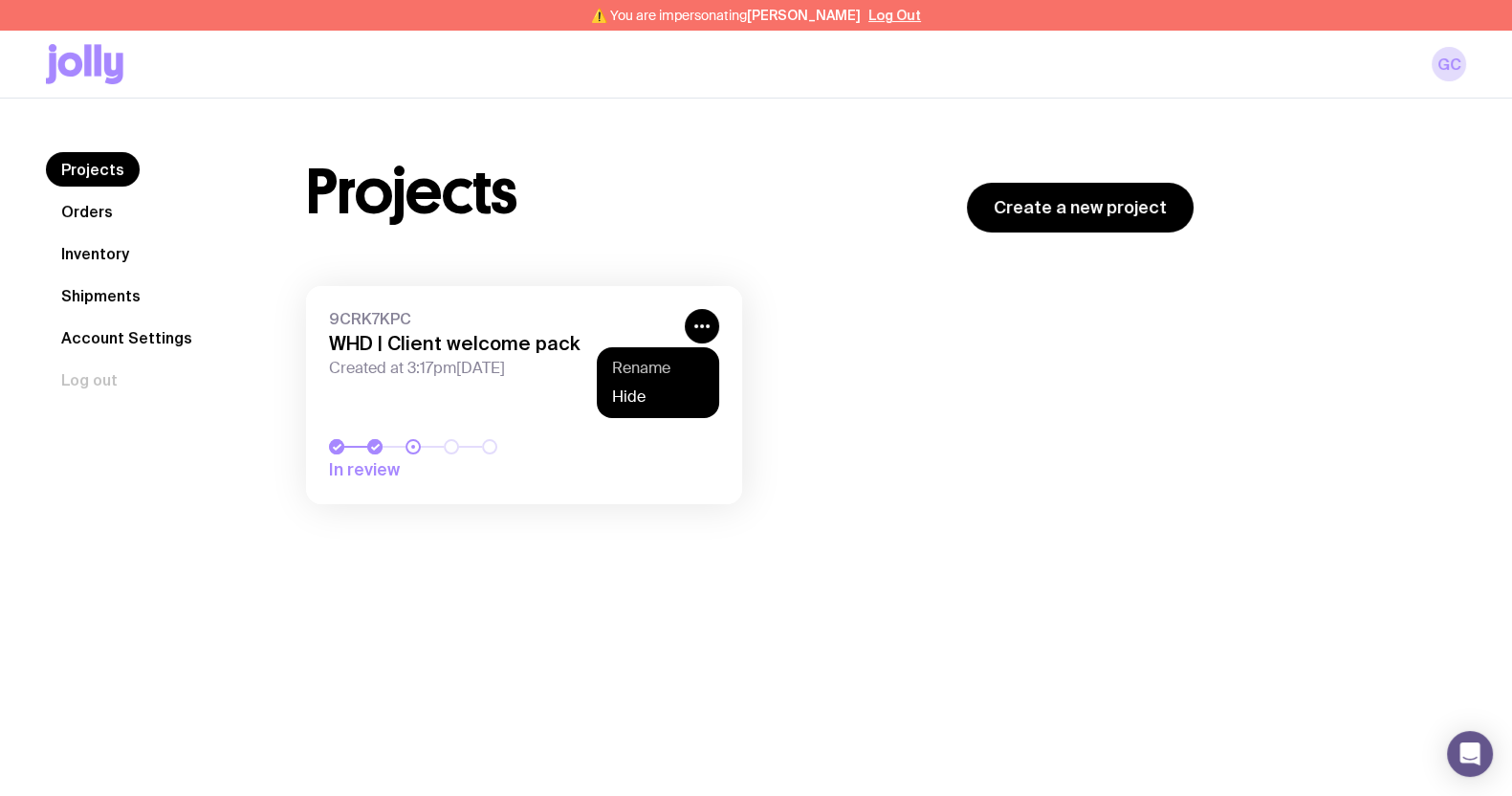
click at [634, 371] on button "Rename" at bounding box center [657, 368] width 92 height 19
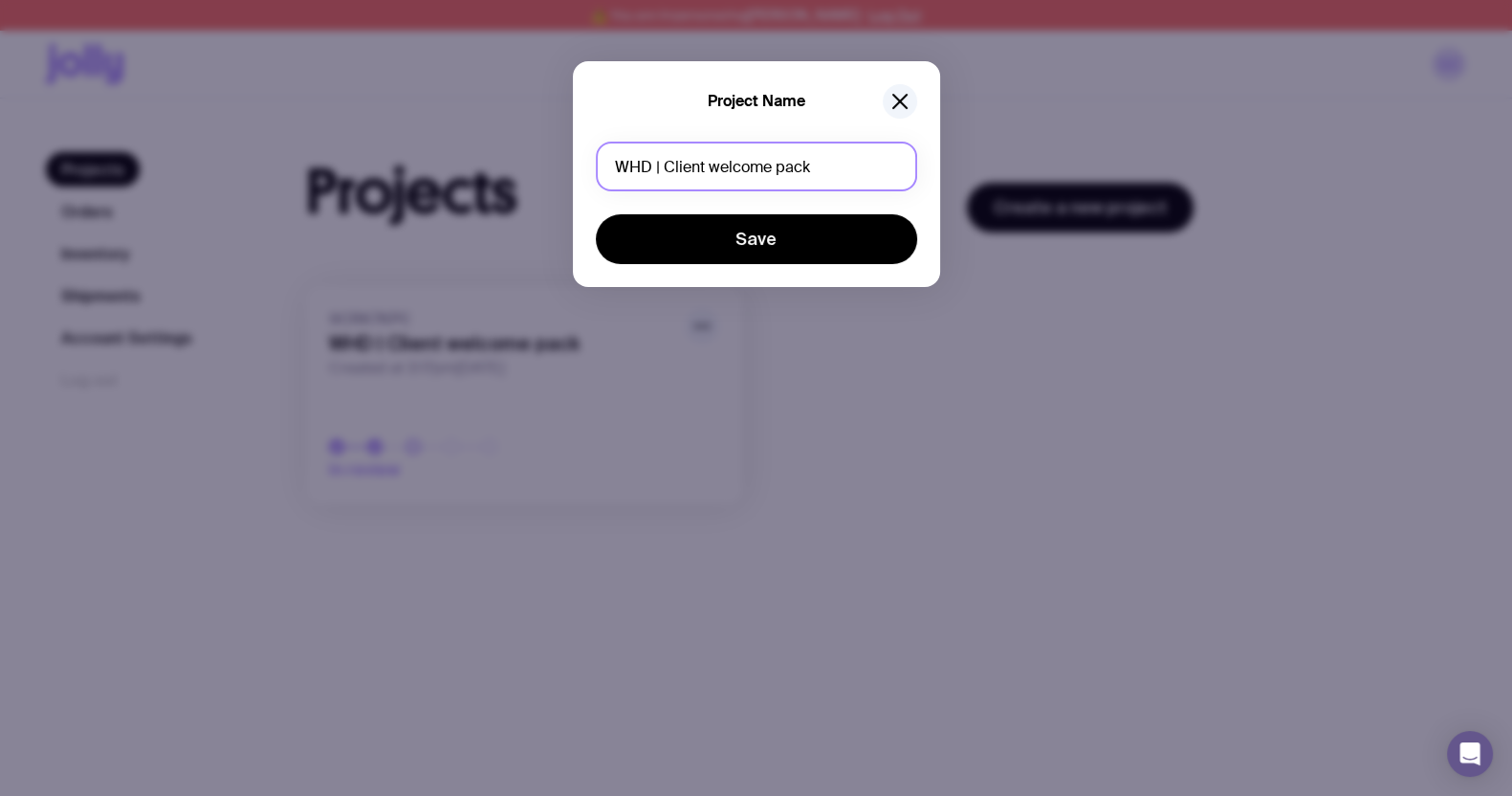
drag, startPoint x: 827, startPoint y: 167, endPoint x: 660, endPoint y: 165, distance: 167.0
click at [660, 165] on input "WHD | Client welcome pack" at bounding box center [756, 166] width 321 height 50
click at [854, 164] on input "WHD | Client welcome pack" at bounding box center [756, 166] width 321 height 50
drag, startPoint x: 830, startPoint y: 177, endPoint x: 670, endPoint y: 171, distance: 160.1
click at [670, 171] on input "WHD | Client welcome pack" at bounding box center [756, 166] width 321 height 50
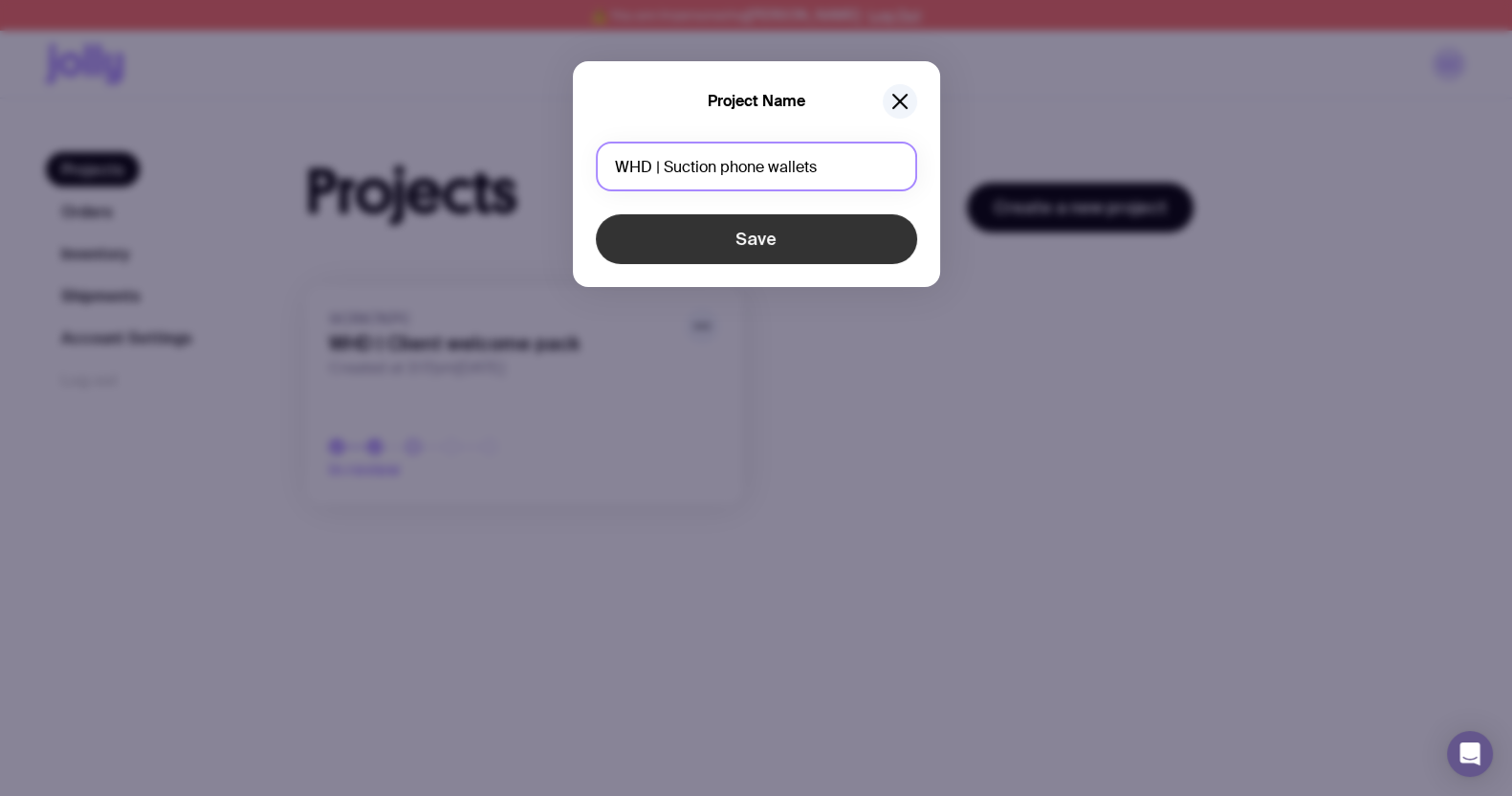
type input "WHD | Suction phone wallets"
click at [736, 236] on button "Save" at bounding box center [756, 239] width 321 height 50
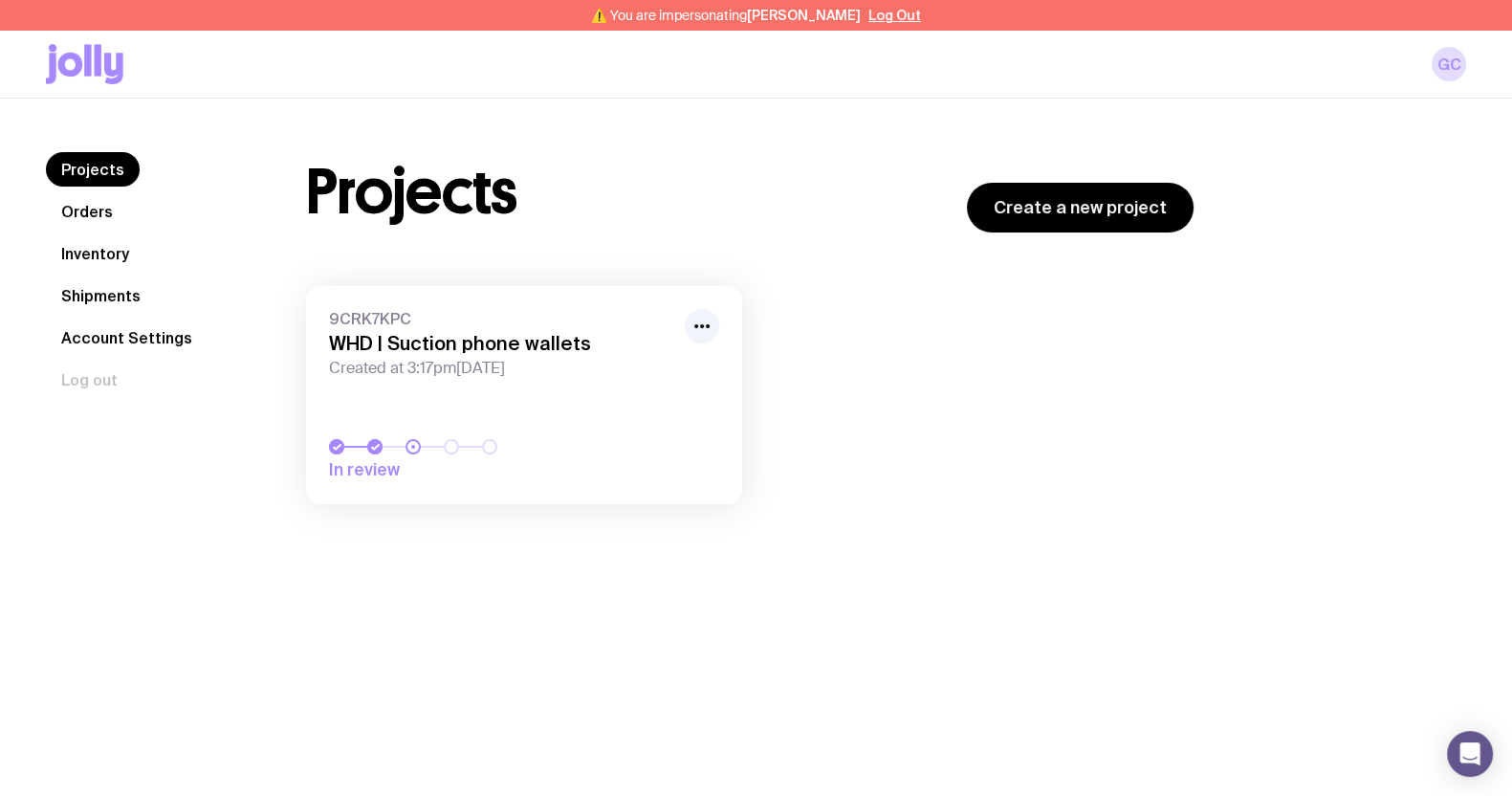
click at [870, 14] on button "Log Out" at bounding box center [894, 16] width 52 height 16
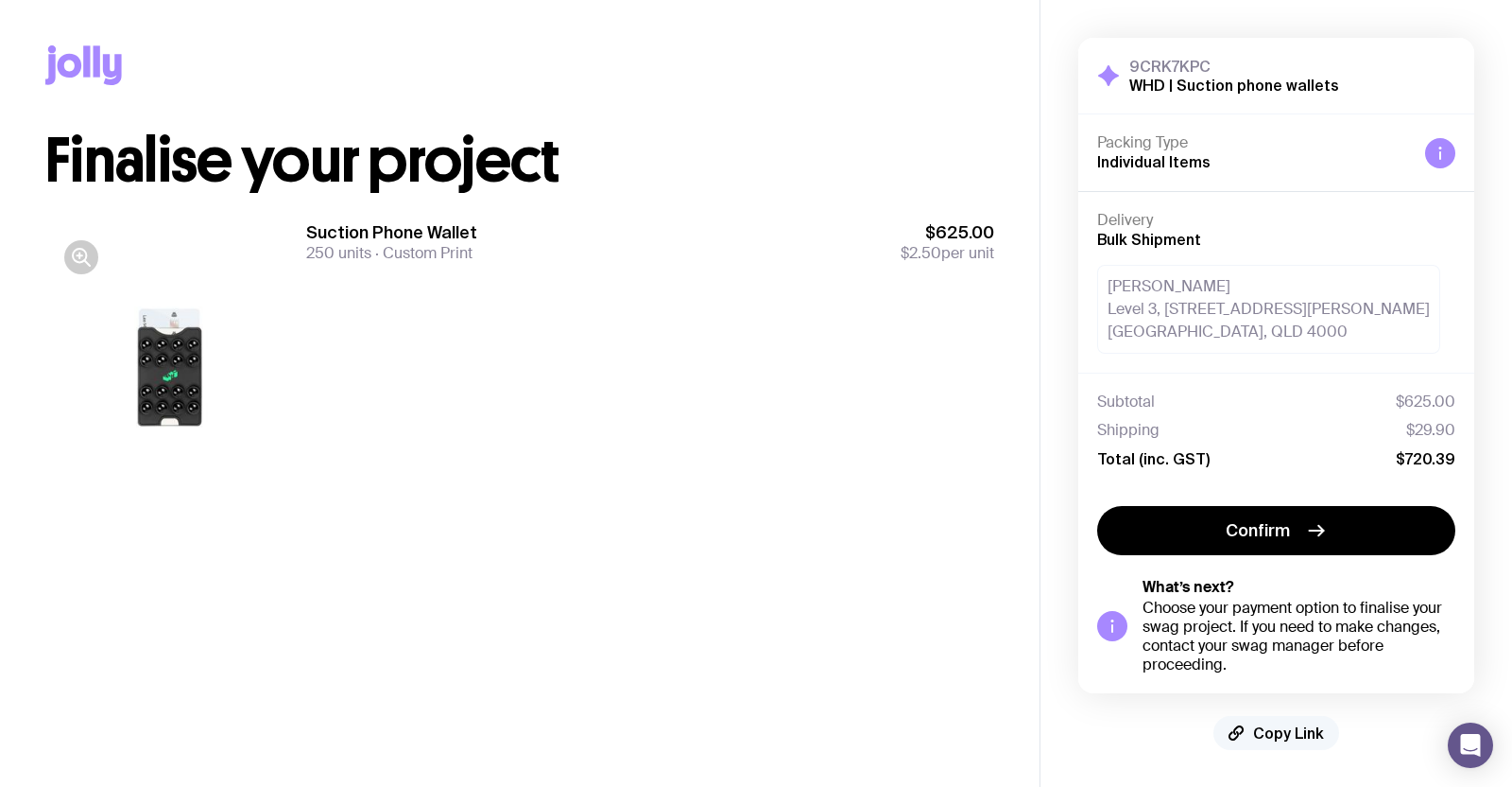
click at [1280, 725] on span "Copy Link" at bounding box center [1288, 733] width 71 height 19
